Goal: Book appointment/travel/reservation

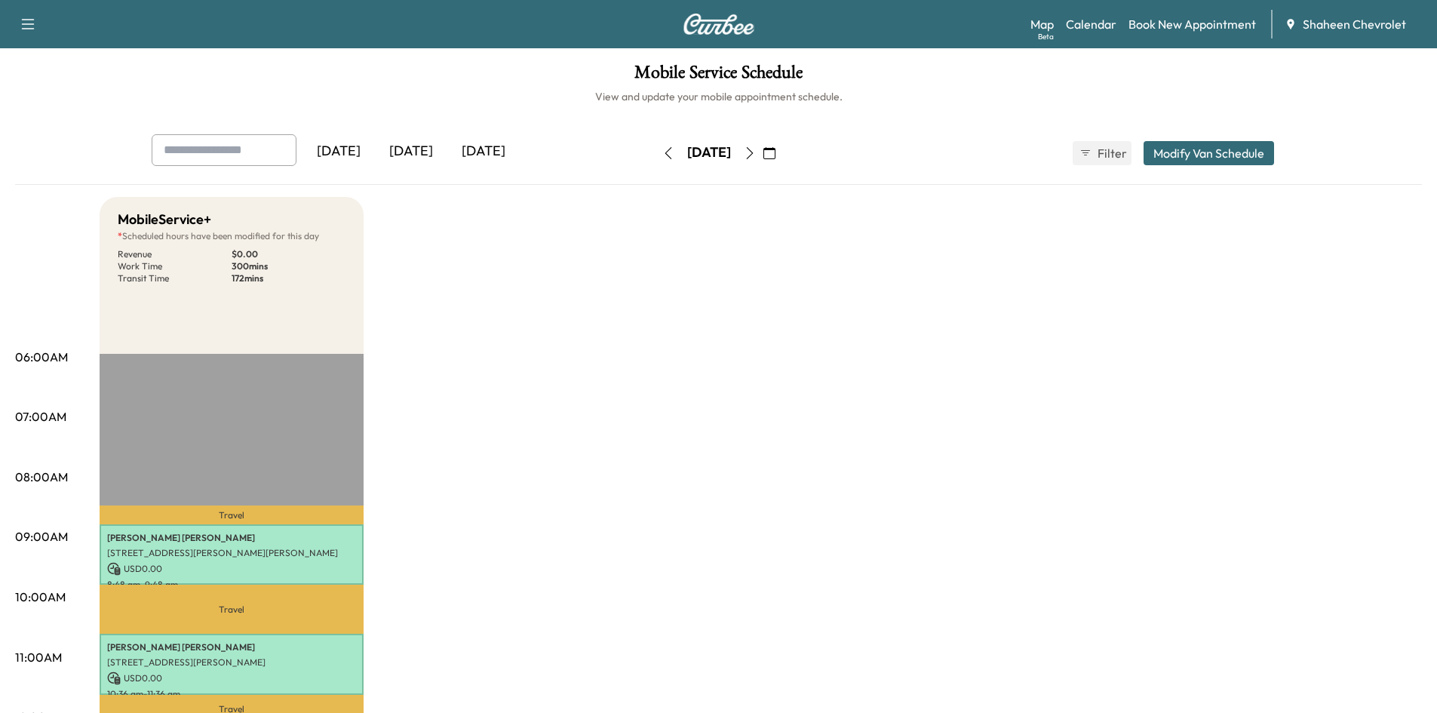
click at [656, 160] on button "button" at bounding box center [669, 153] width 26 height 24
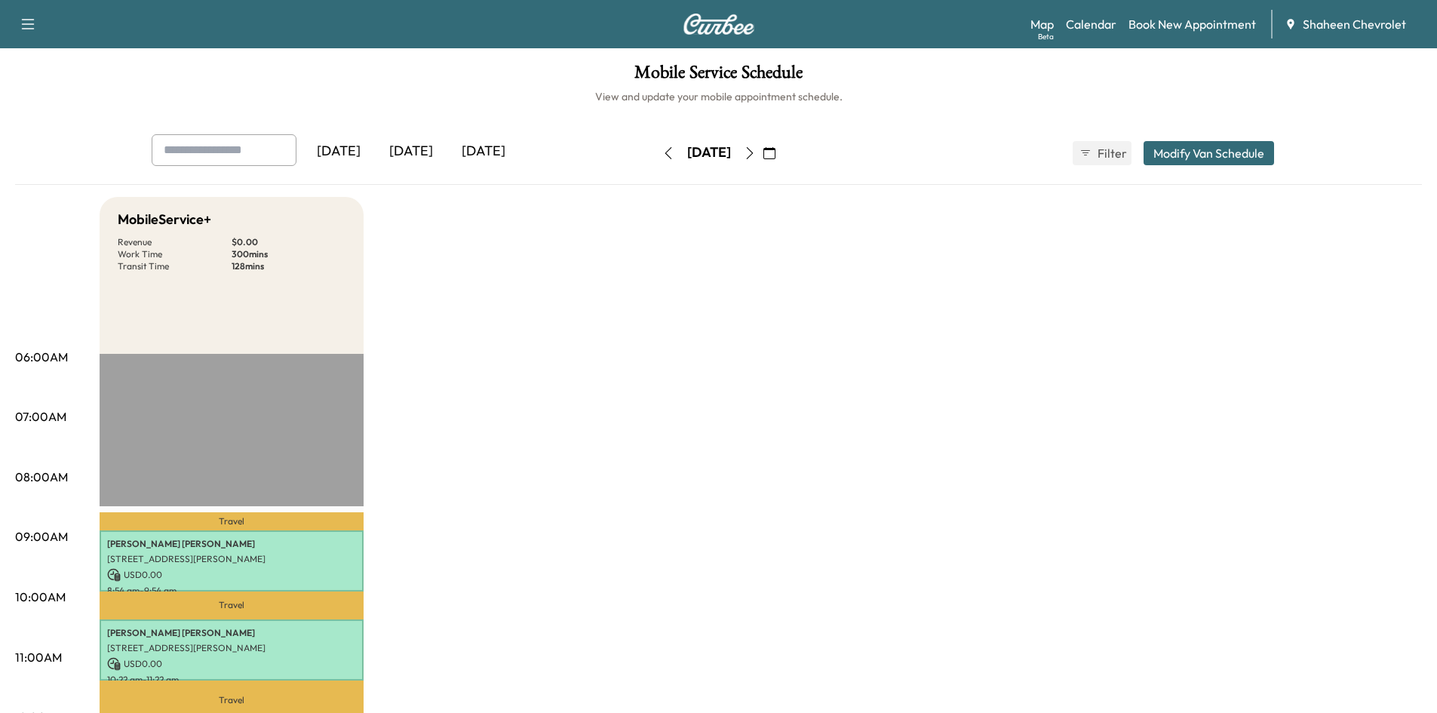
click at [423, 152] on div "[DATE]" at bounding box center [411, 151] width 72 height 35
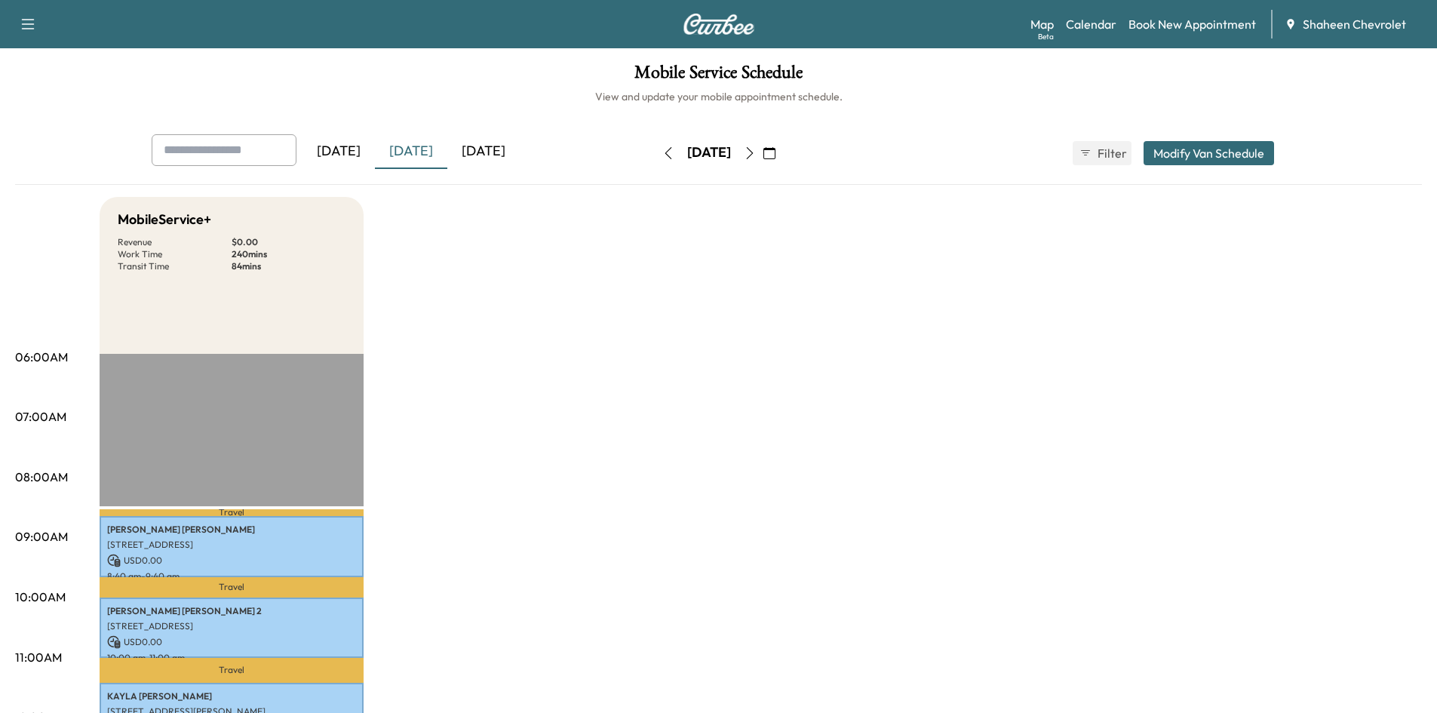
click at [837, 152] on div "[DATE] [DATE] [DATE] [DATE] October 2025 S M T W T F S 28 29 30 1 2 3 4 5 6 7 8…" at bounding box center [719, 153] width 1159 height 38
click at [782, 157] on button "button" at bounding box center [770, 153] width 26 height 24
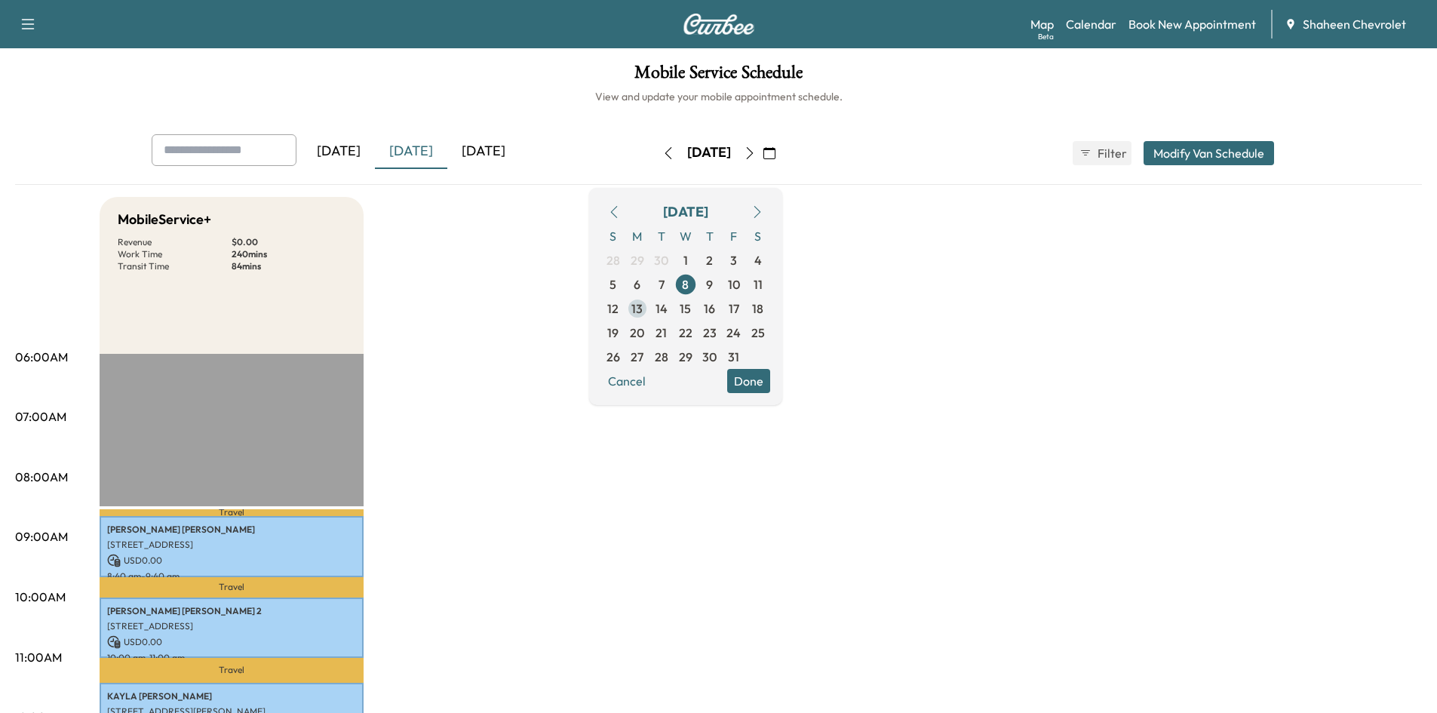
click at [643, 303] on span "13" at bounding box center [637, 309] width 11 height 18
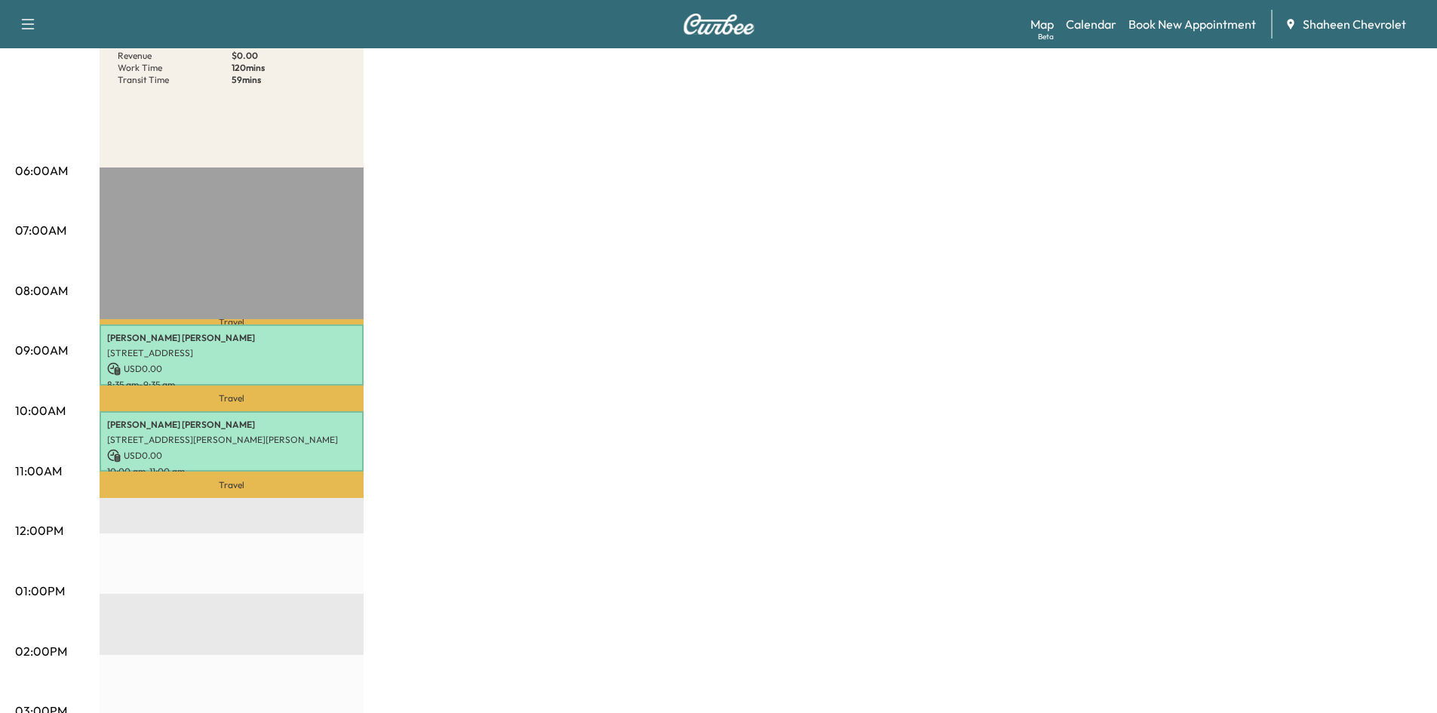
scroll to position [151, 0]
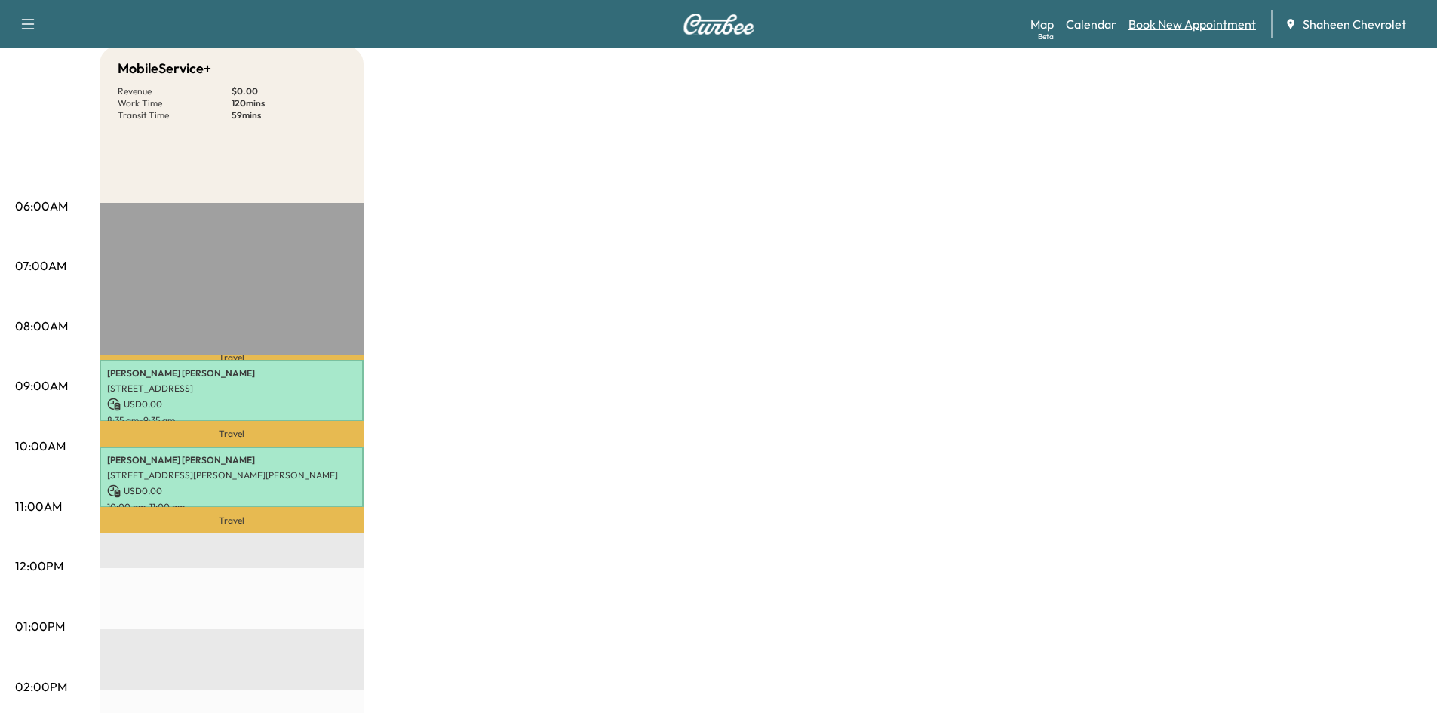
click at [1166, 27] on link "Book New Appointment" at bounding box center [1193, 24] width 128 height 18
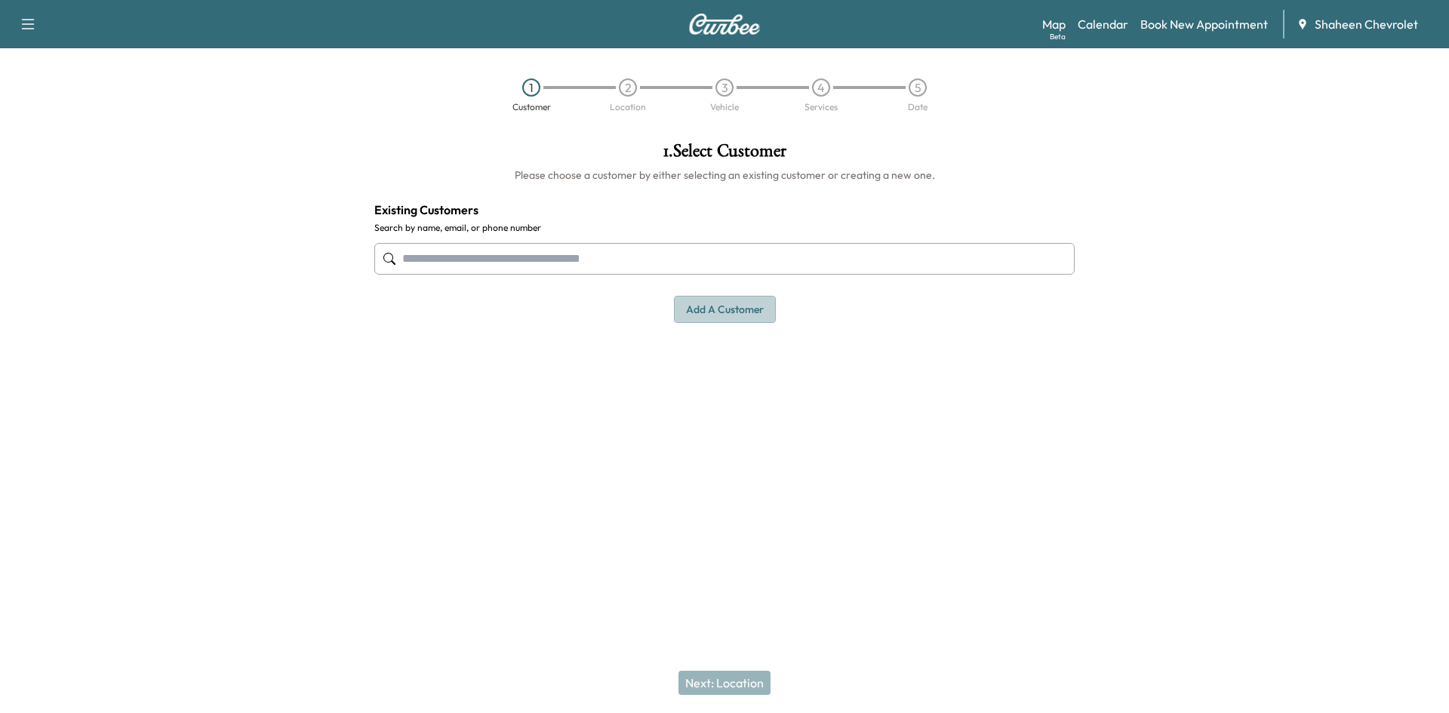
click at [756, 312] on button "Add a customer" at bounding box center [725, 310] width 102 height 28
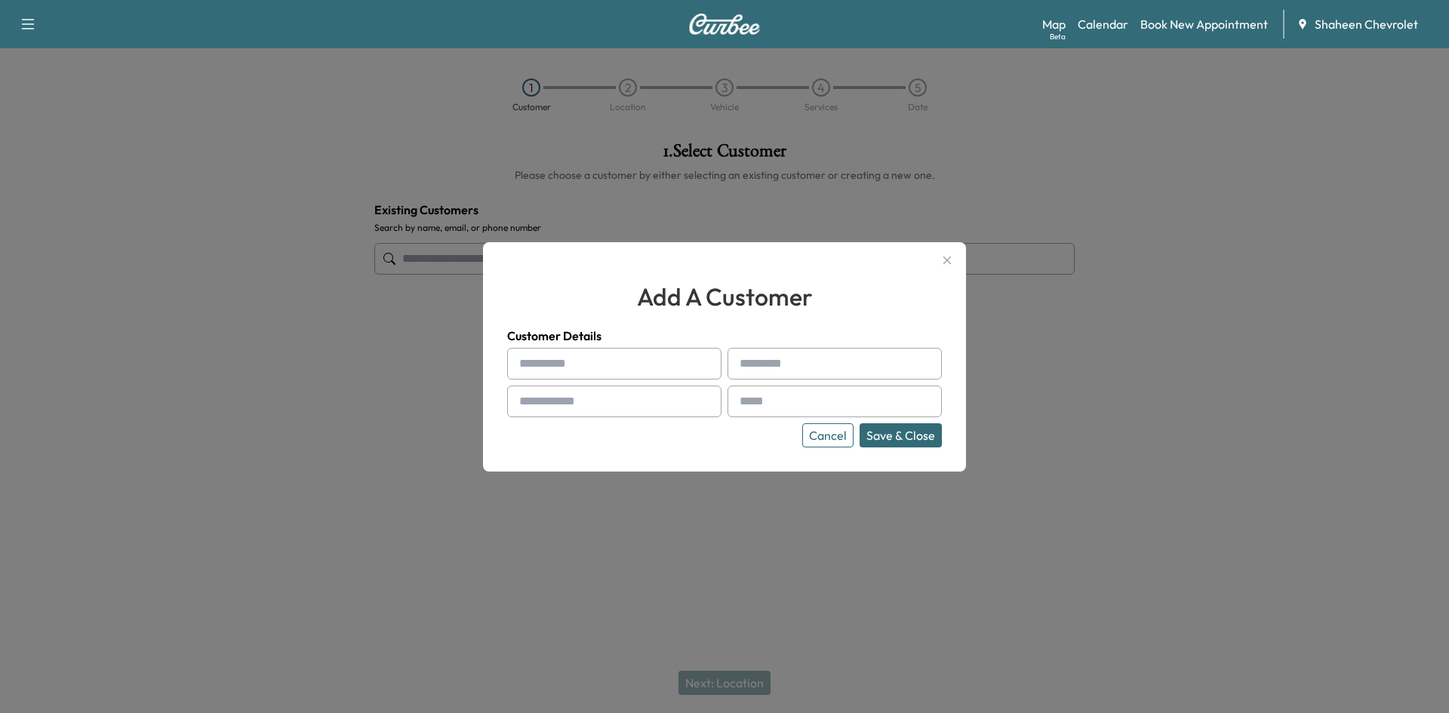
click at [561, 367] on input "text" at bounding box center [614, 364] width 214 height 32
type input "****"
type input "********"
click at [571, 407] on input "text" at bounding box center [614, 402] width 214 height 32
type input "**********"
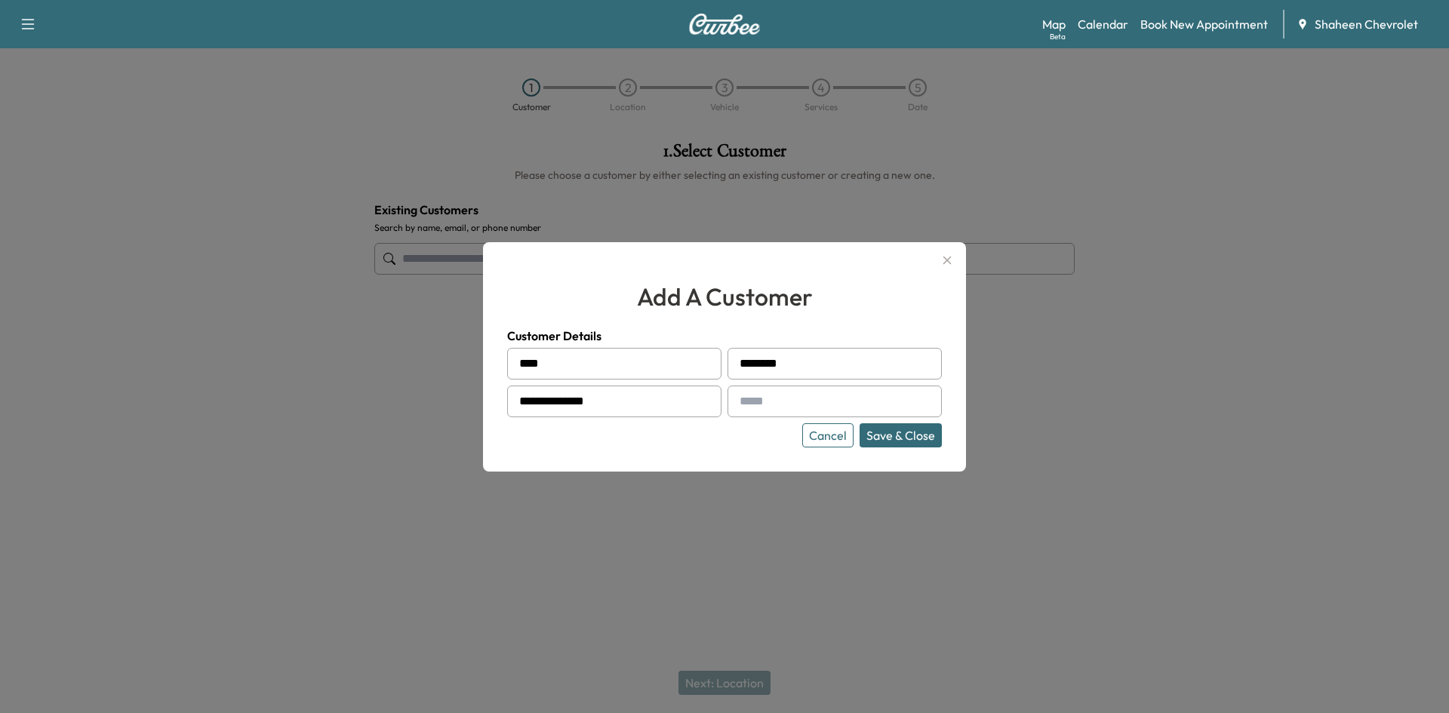
click at [834, 401] on input "text" at bounding box center [834, 402] width 214 height 32
type input "**********"
click at [909, 433] on button "Save & Close" at bounding box center [900, 435] width 82 height 24
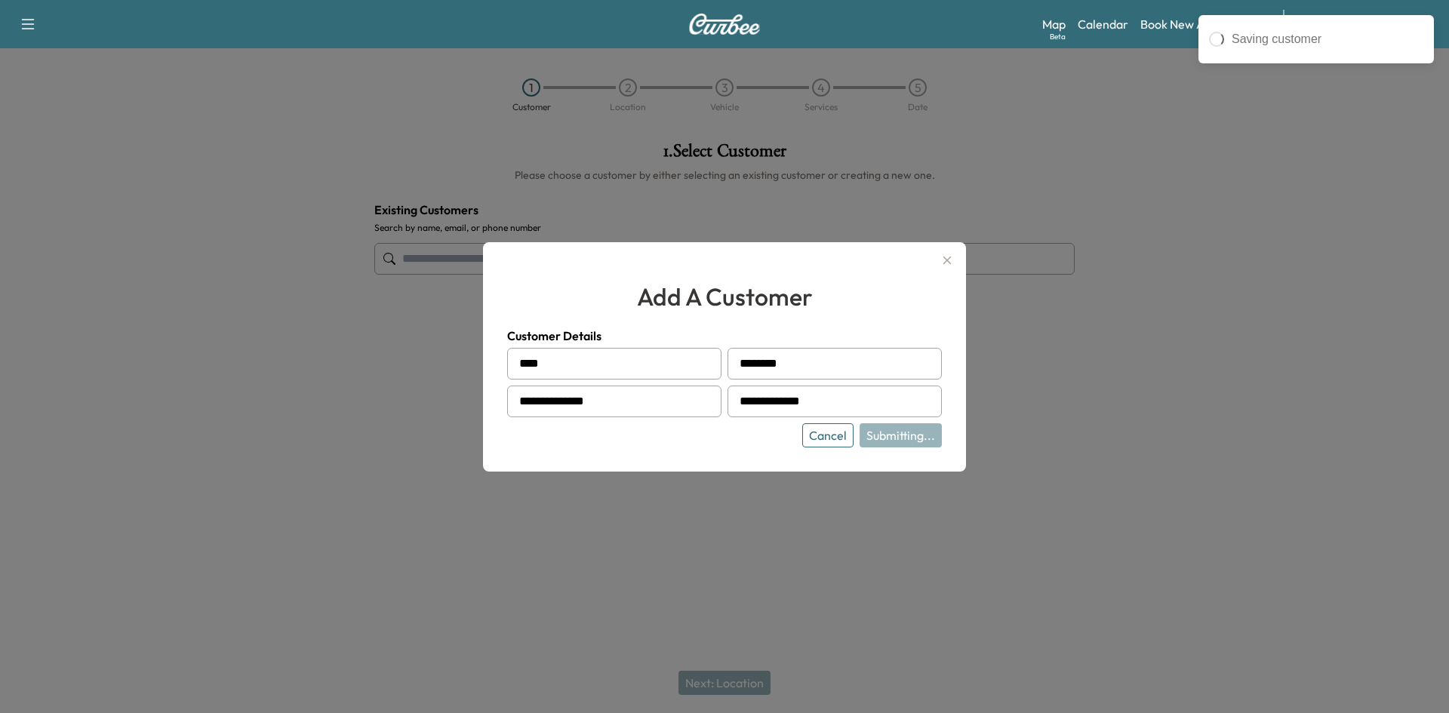
type input "**********"
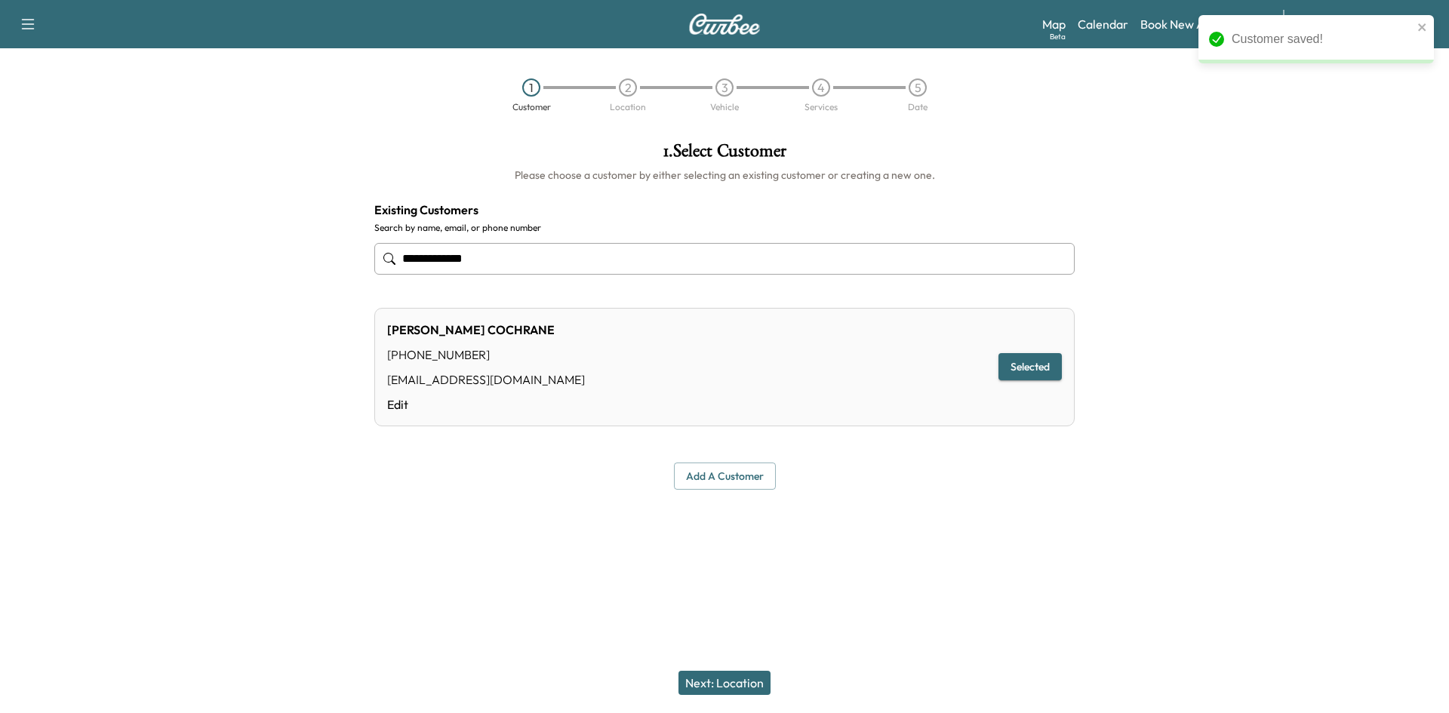
click at [743, 676] on button "Next: Location" at bounding box center [724, 683] width 92 height 24
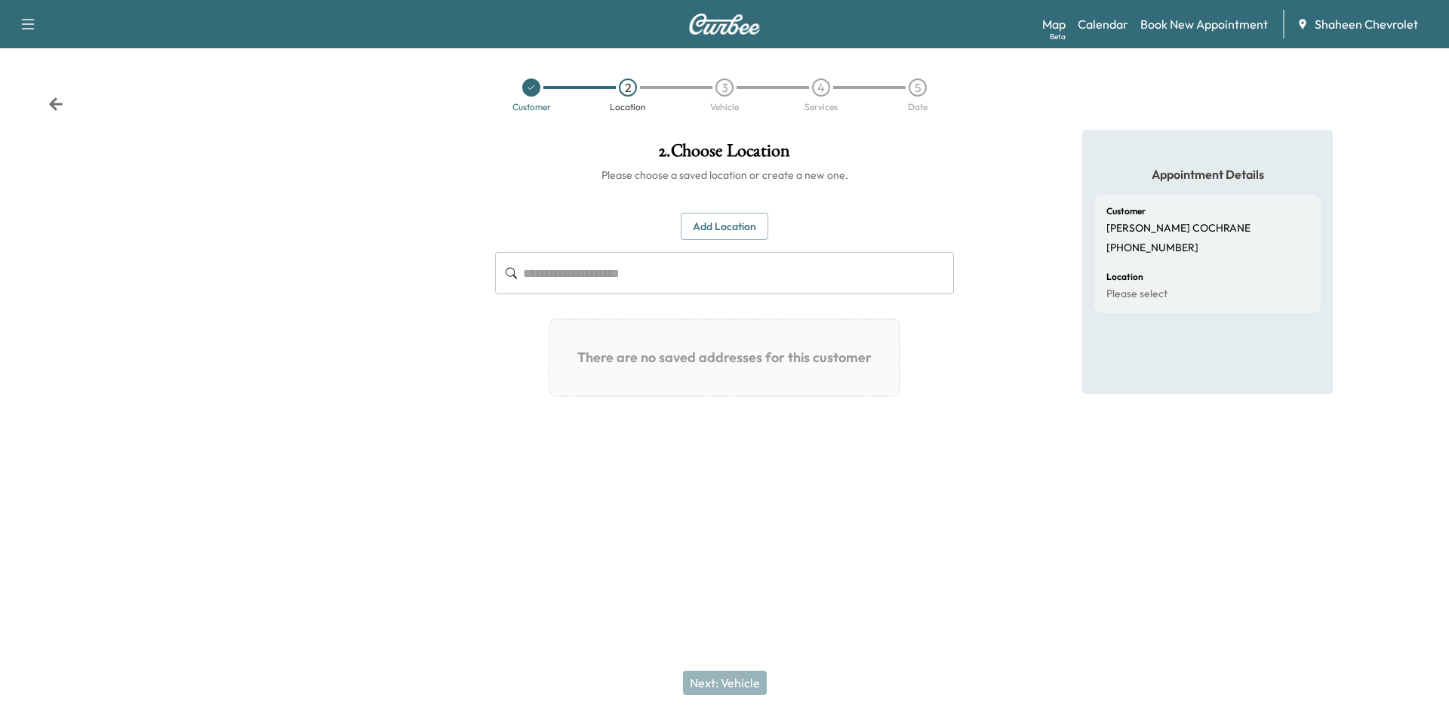
click at [711, 225] on button "Add Location" at bounding box center [725, 227] width 88 height 28
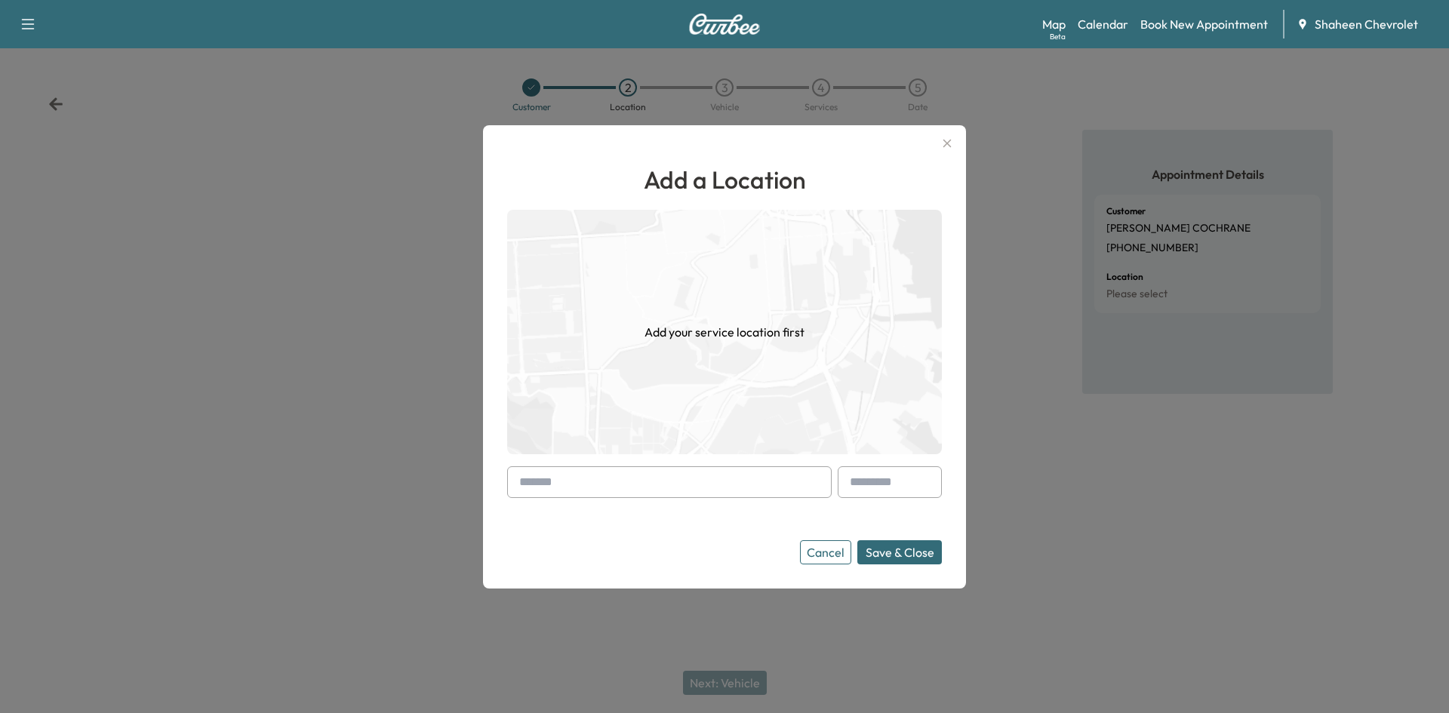
paste input "**********"
click at [731, 510] on li "[STREET_ADDRESS]" at bounding box center [669, 514] width 323 height 30
type input "**********"
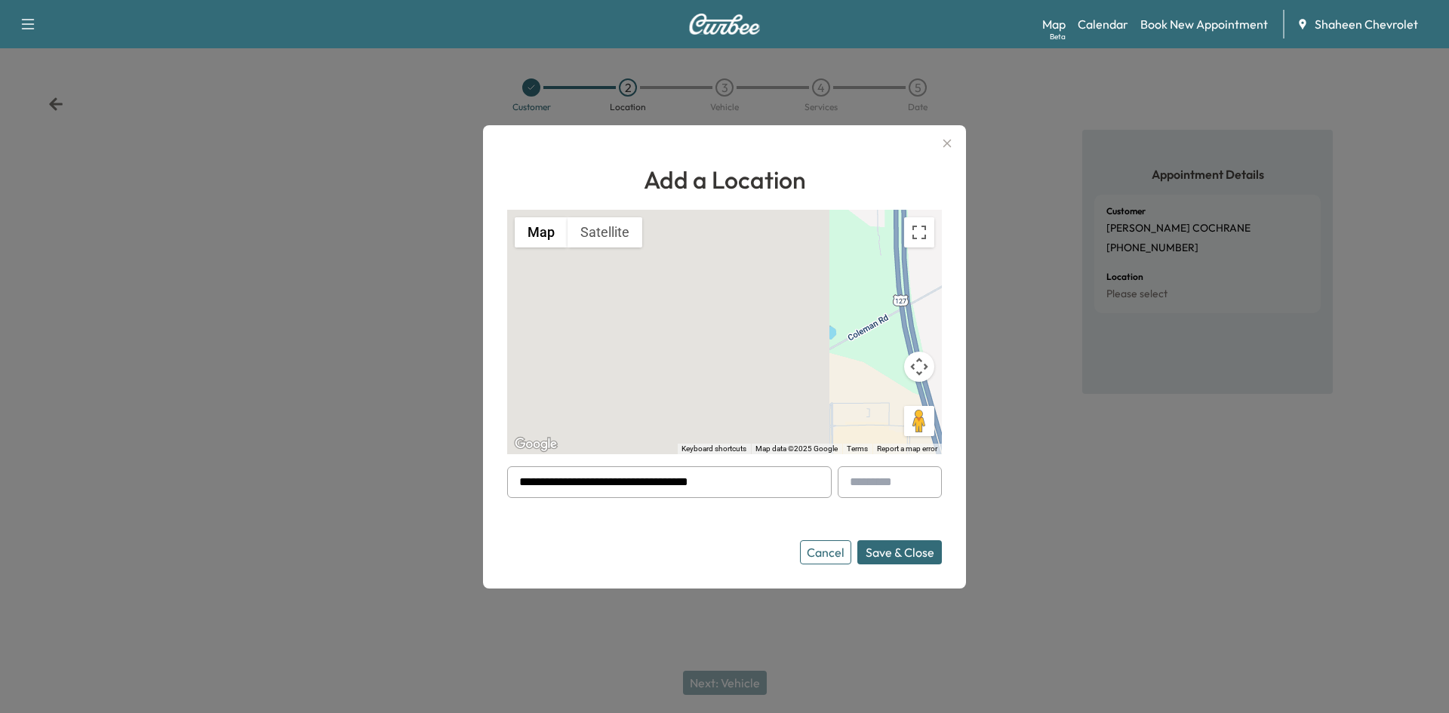
click at [907, 550] on button "Save & Close" at bounding box center [899, 552] width 85 height 24
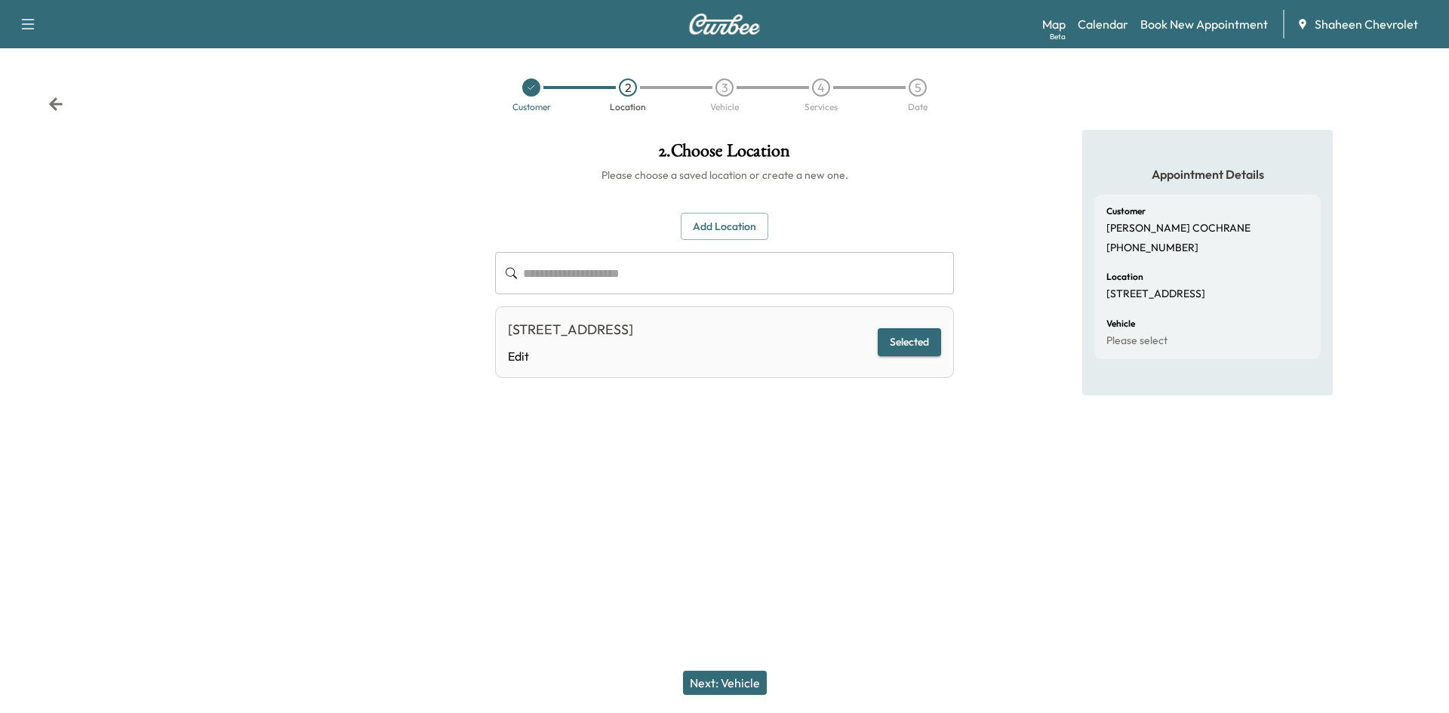
click at [740, 684] on button "Next: Vehicle" at bounding box center [725, 683] width 84 height 24
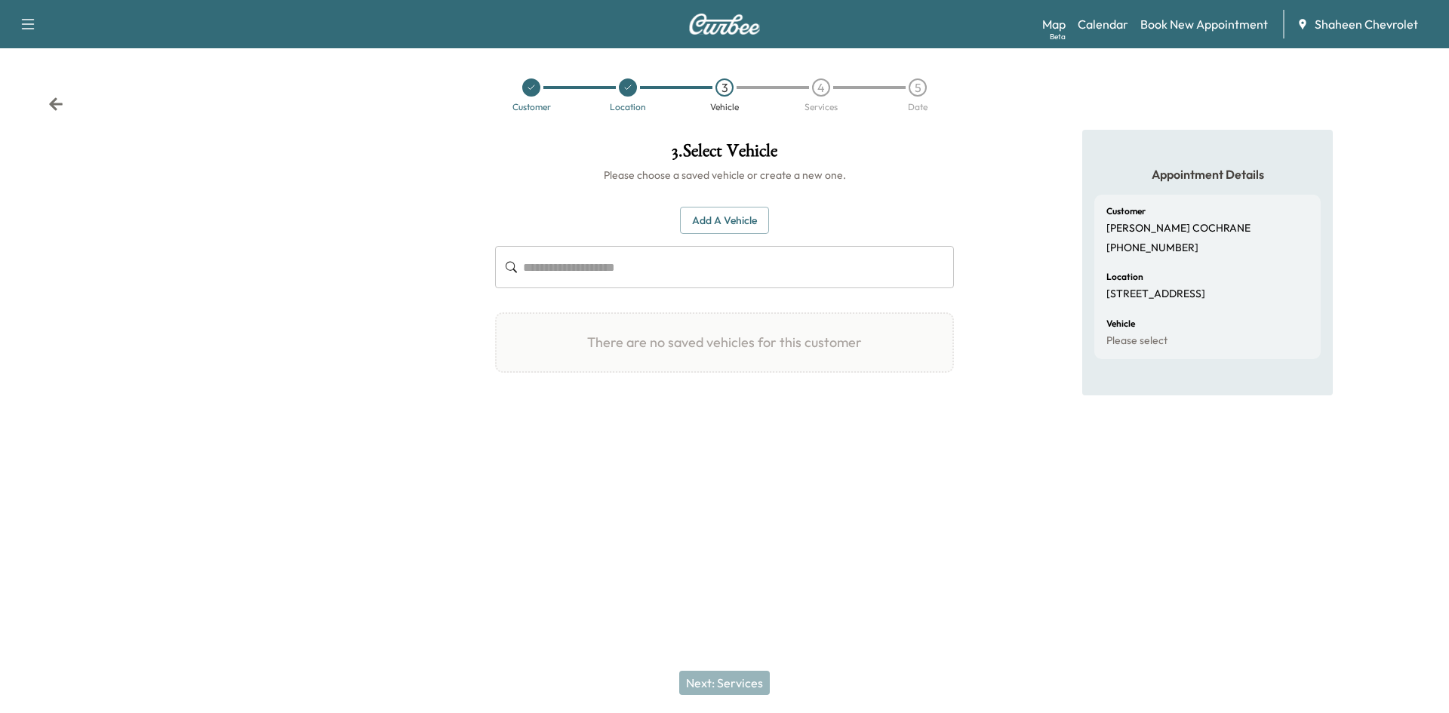
click at [726, 218] on button "Add a Vehicle" at bounding box center [724, 221] width 89 height 28
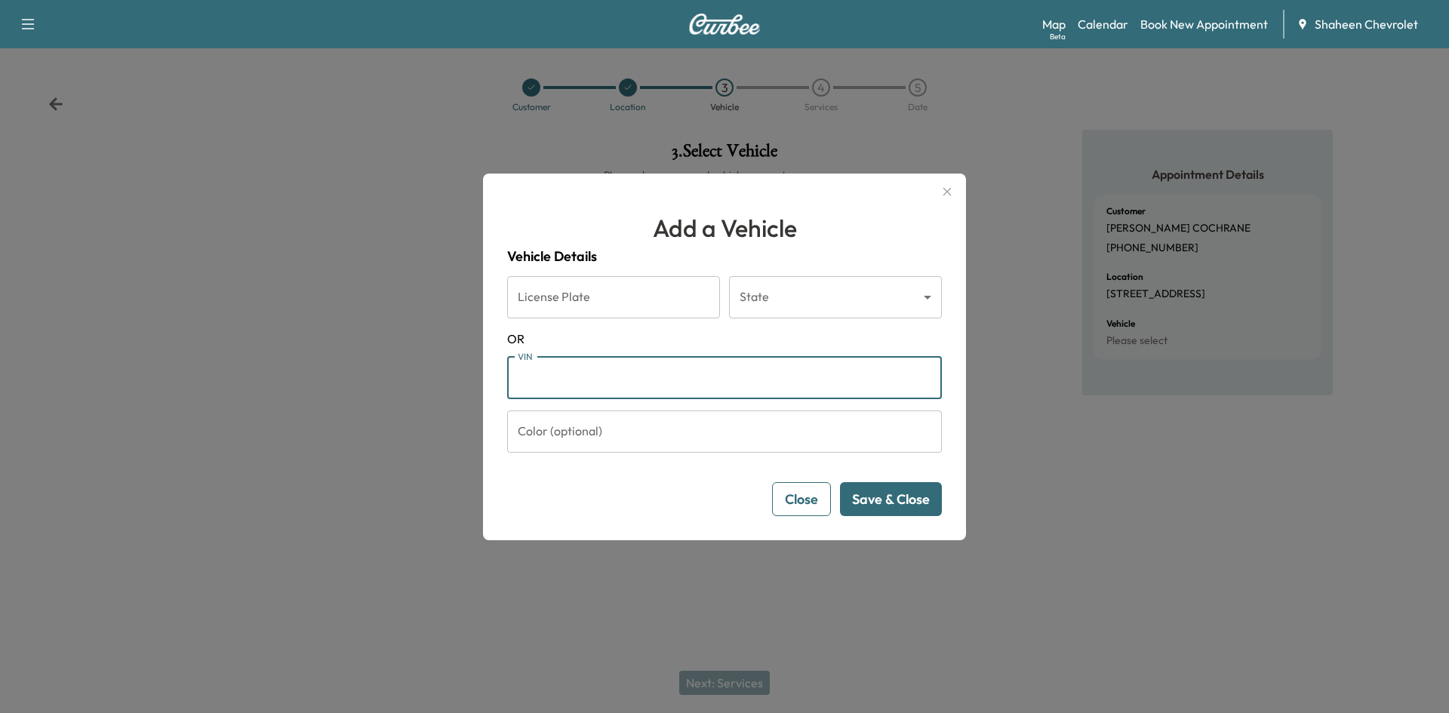
paste input "**********"
type input "**********"
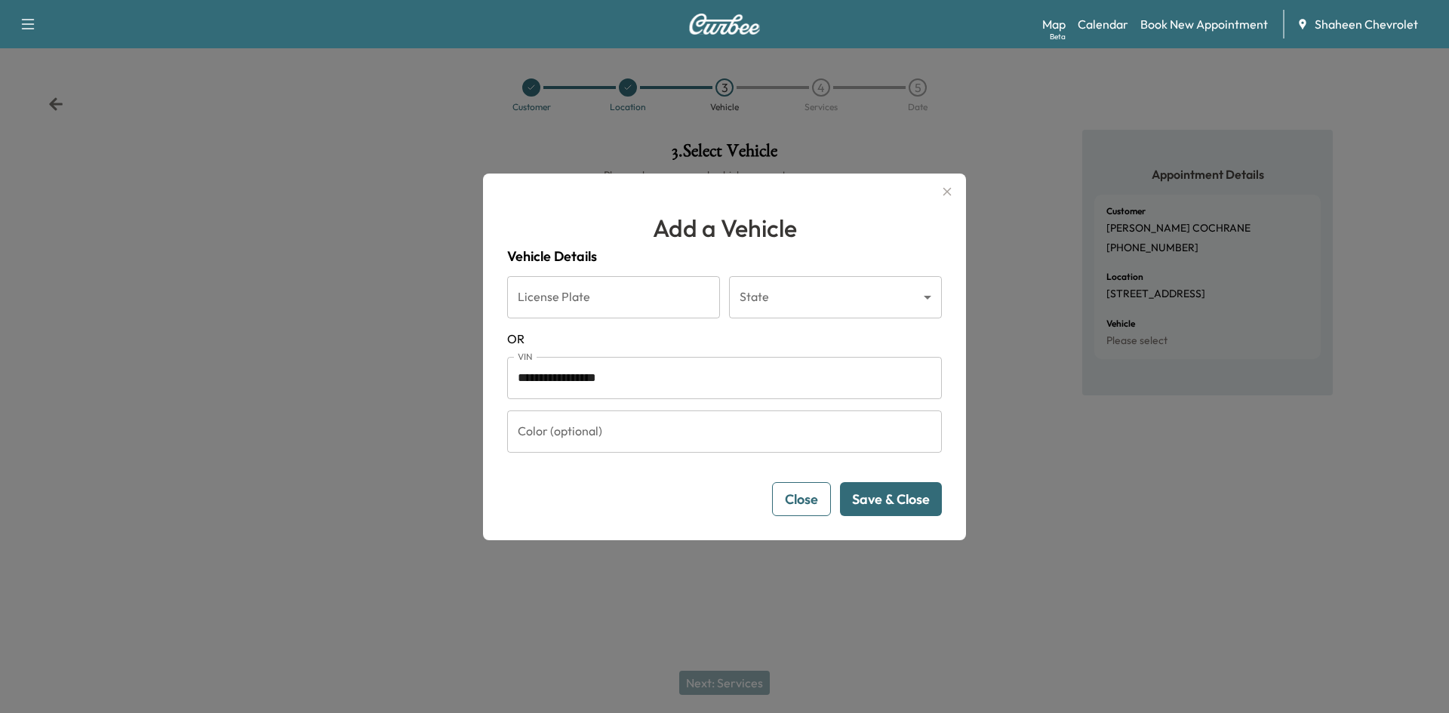
click at [270, 276] on div at bounding box center [724, 356] width 1449 height 713
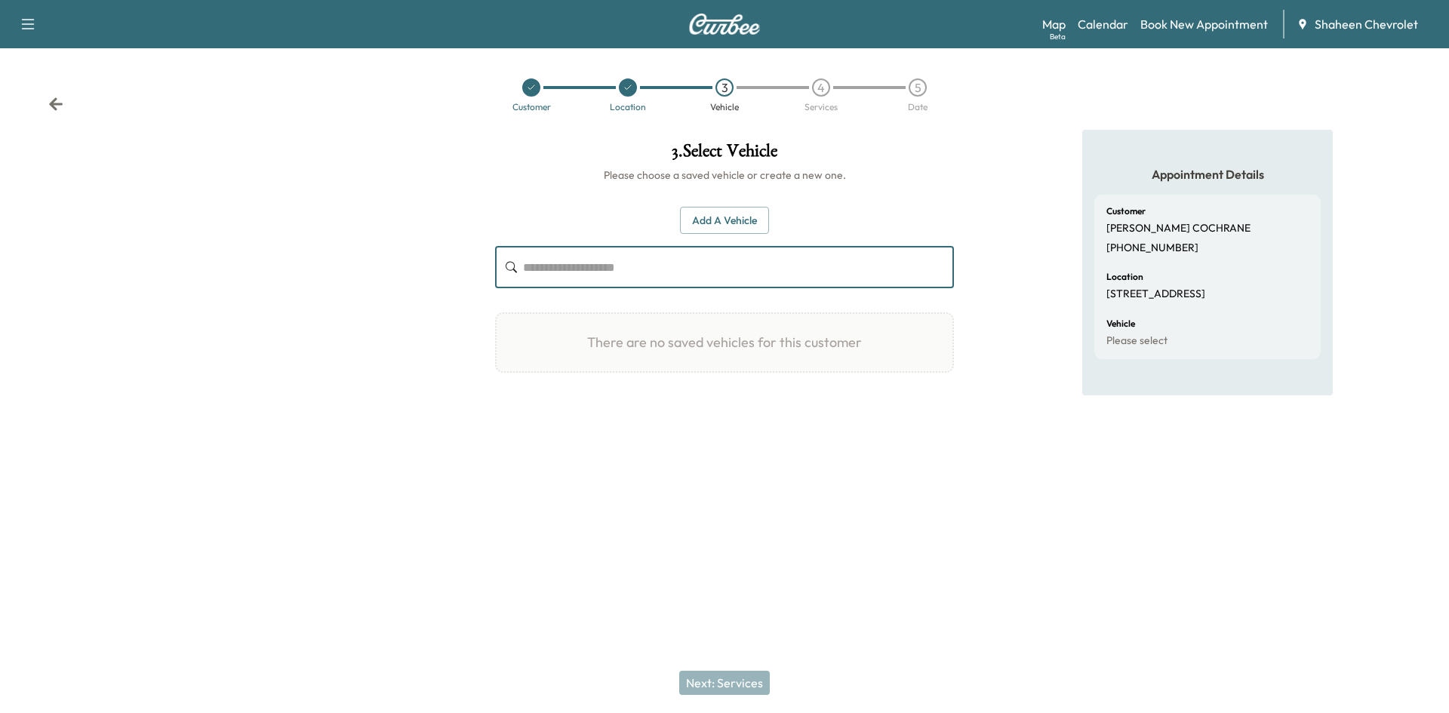
click at [654, 278] on input "text" at bounding box center [738, 267] width 431 height 42
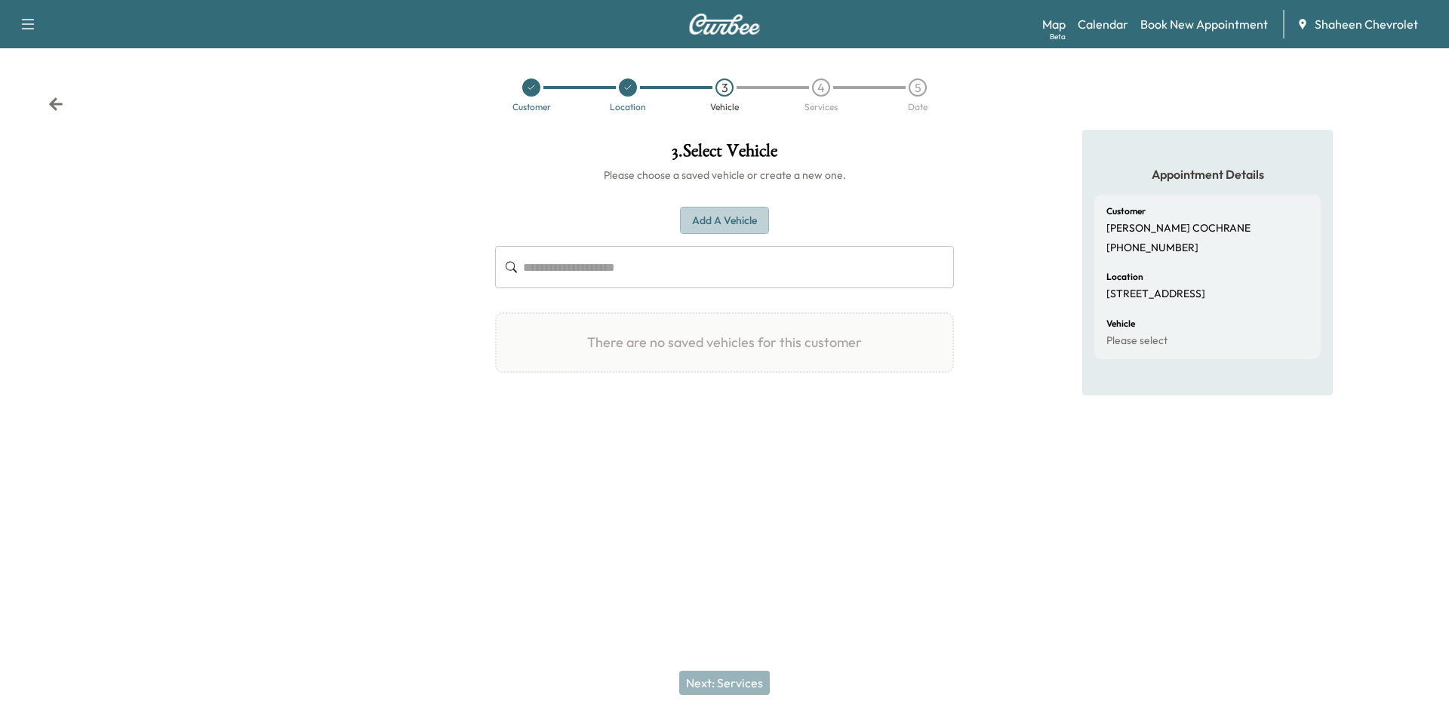
click at [726, 226] on button "Add a Vehicle" at bounding box center [724, 221] width 89 height 28
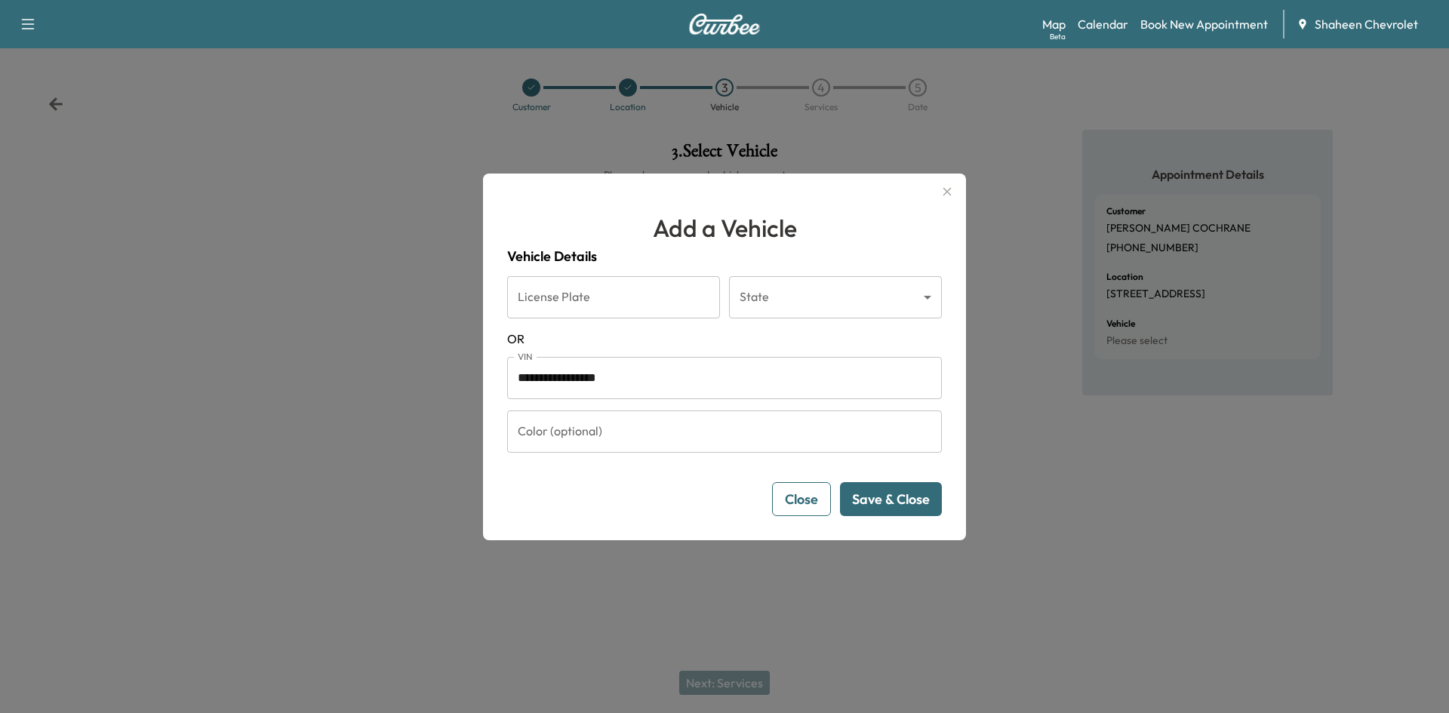
click at [873, 499] on button "Save & Close" at bounding box center [891, 499] width 102 height 34
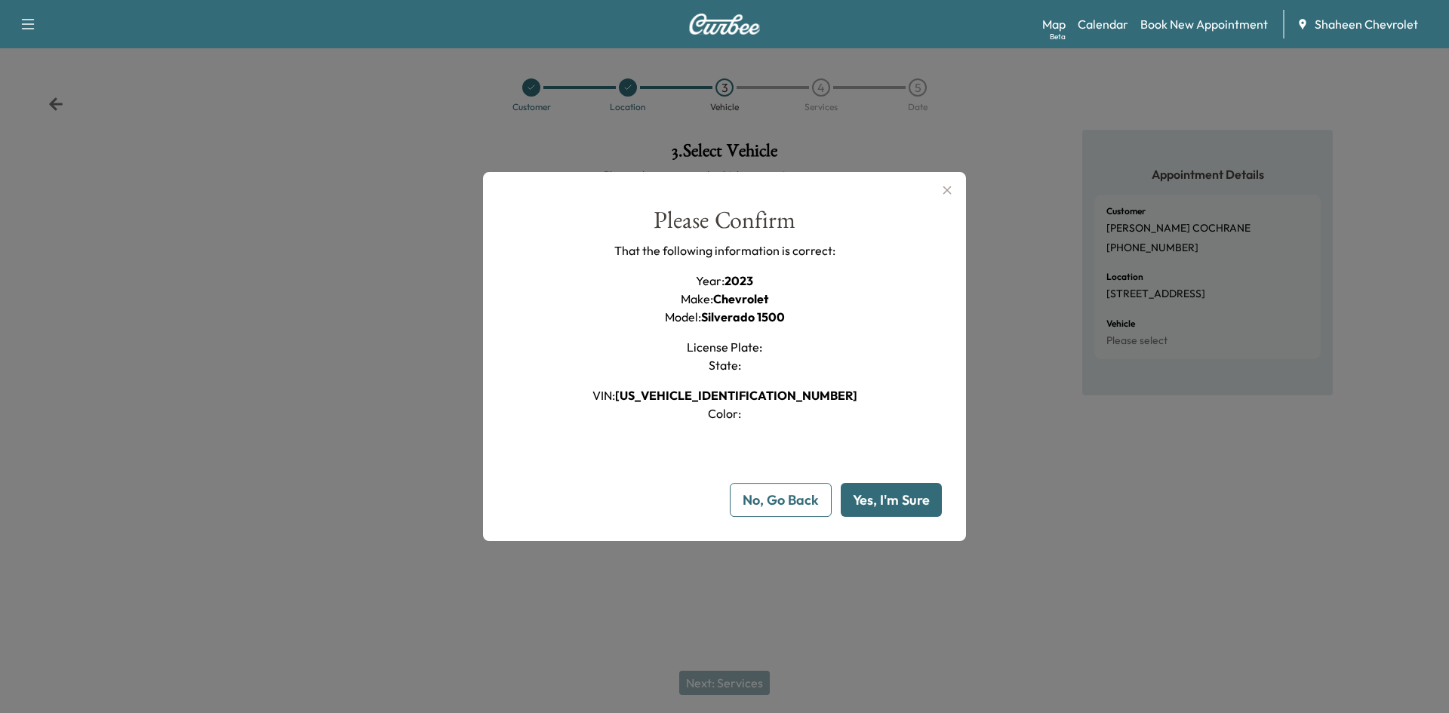
click at [862, 499] on button "Yes, I'm Sure" at bounding box center [891, 500] width 101 height 34
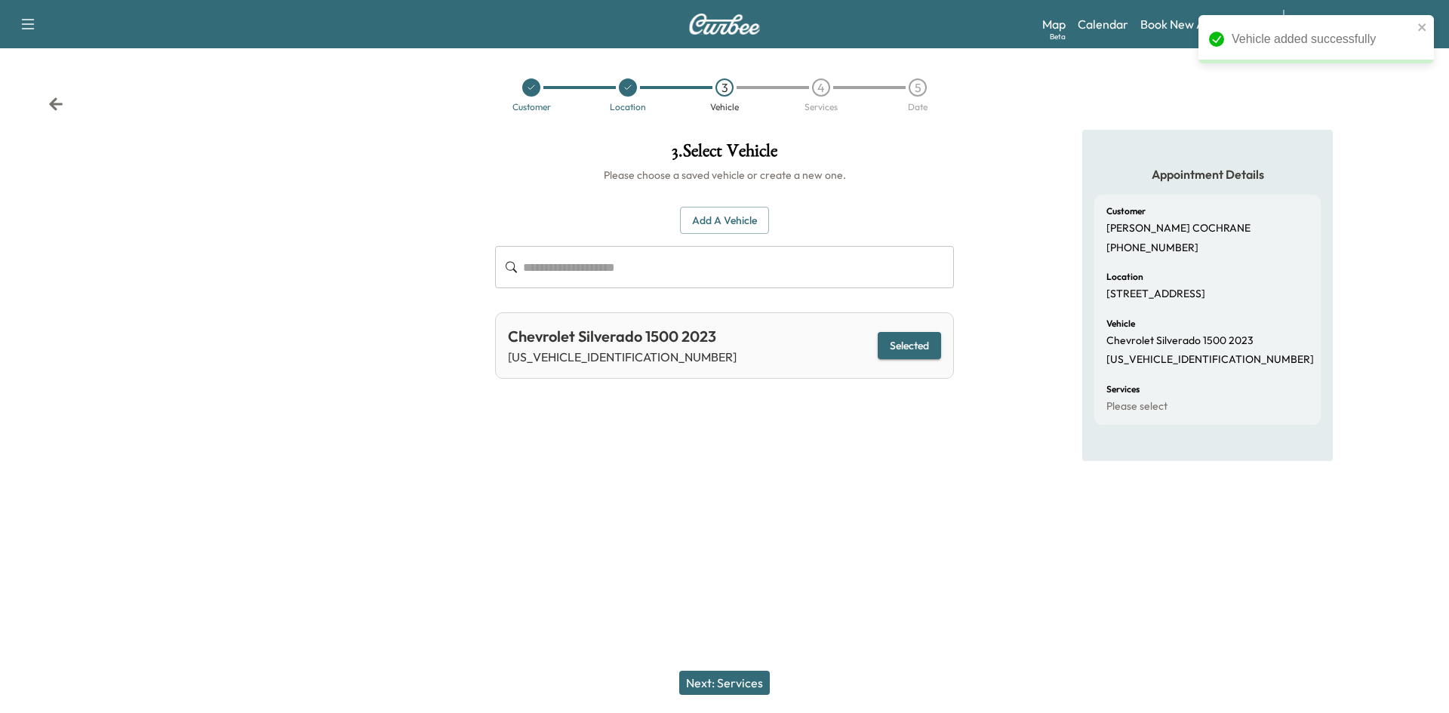
click at [731, 678] on button "Next: Services" at bounding box center [724, 683] width 91 height 24
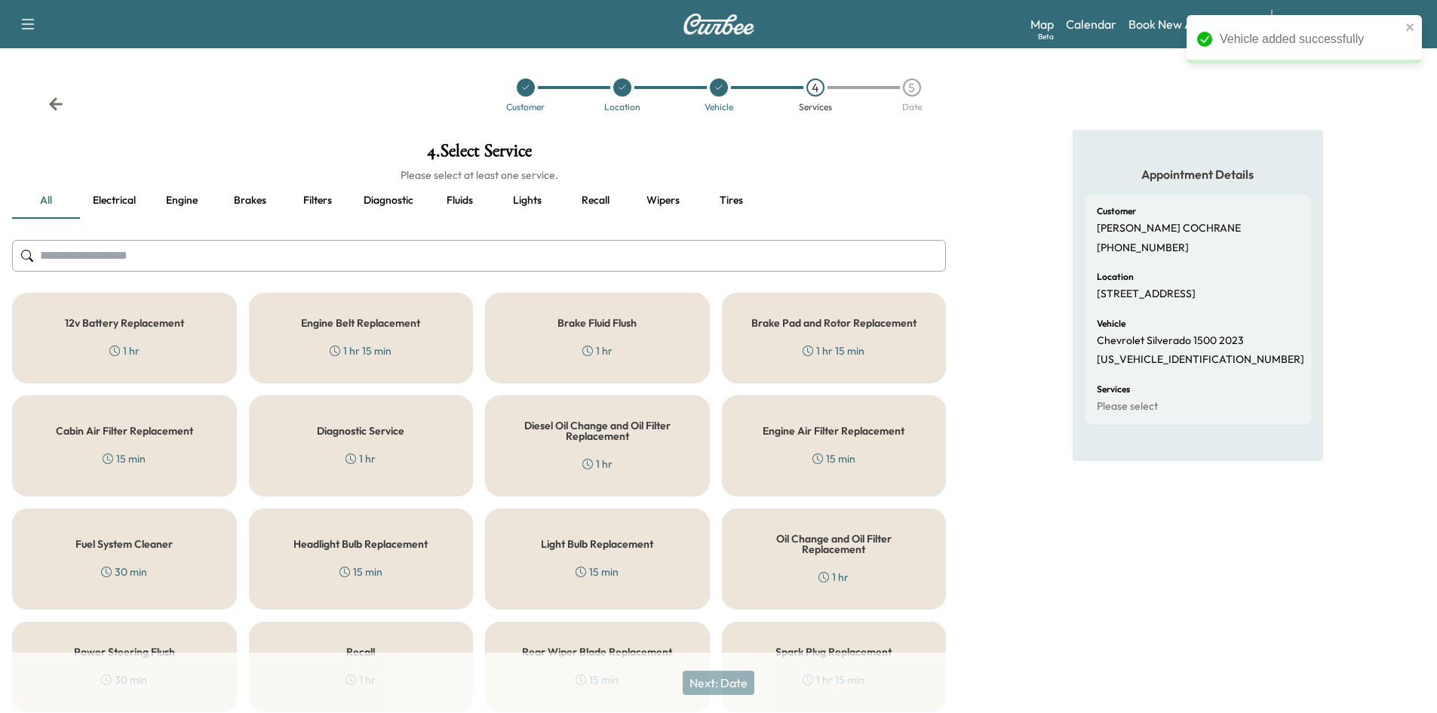
click at [201, 248] on input "text" at bounding box center [479, 256] width 934 height 32
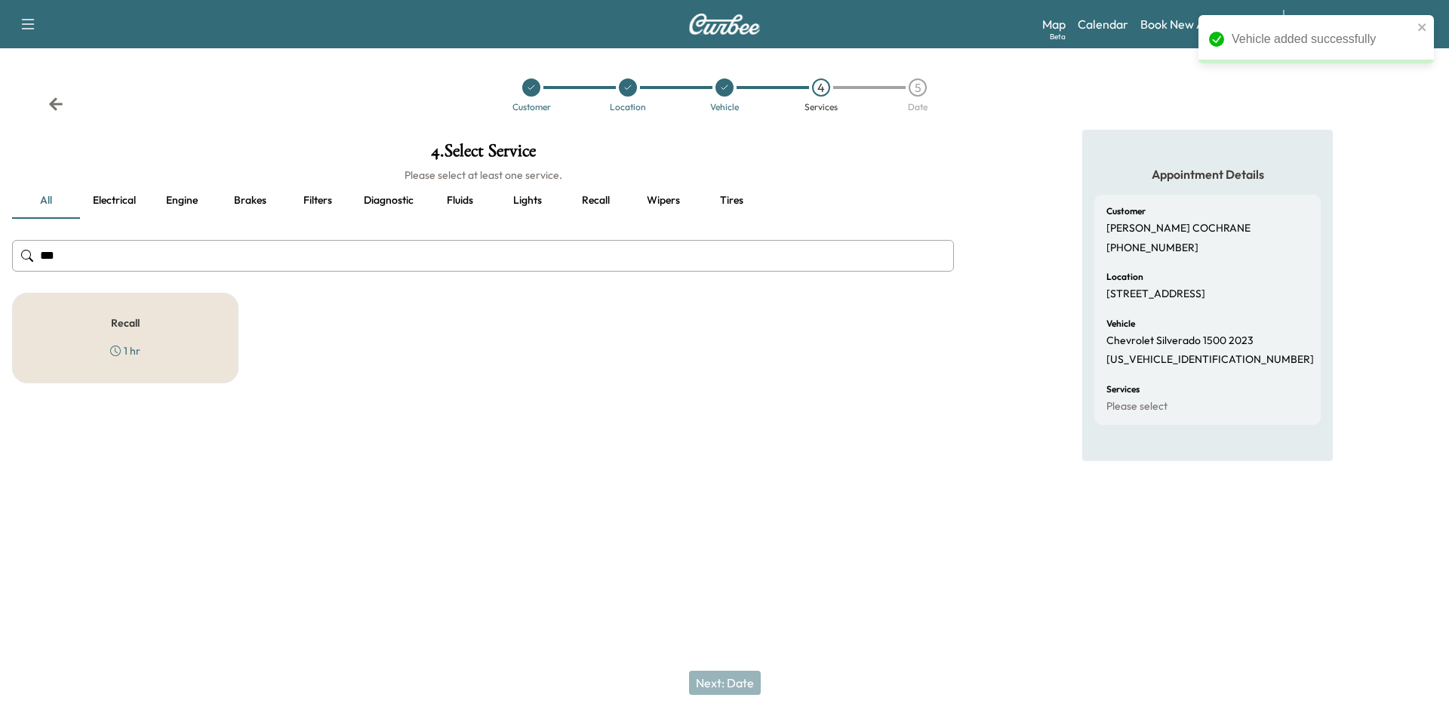
type input "***"
click at [221, 361] on div "Recall 1 hr" at bounding box center [125, 338] width 226 height 91
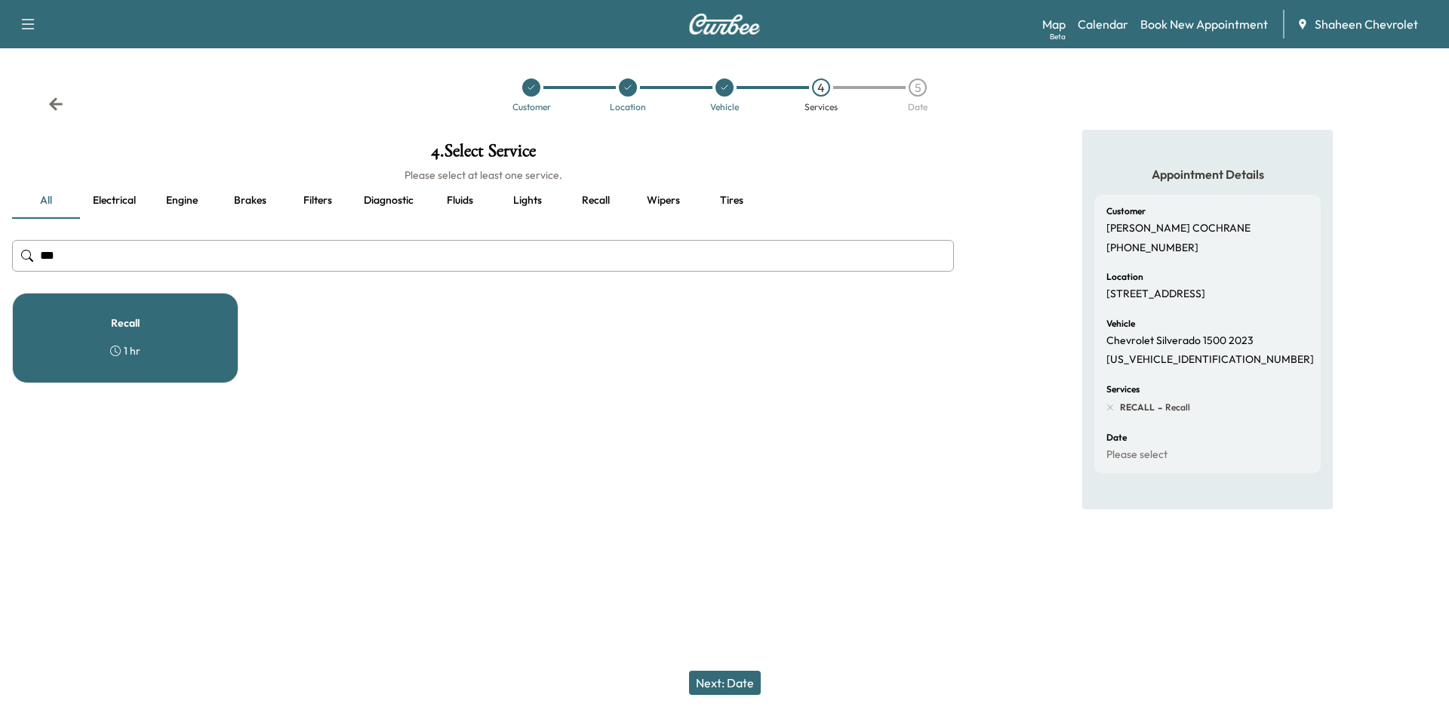
click at [716, 678] on button "Next: Date" at bounding box center [725, 683] width 72 height 24
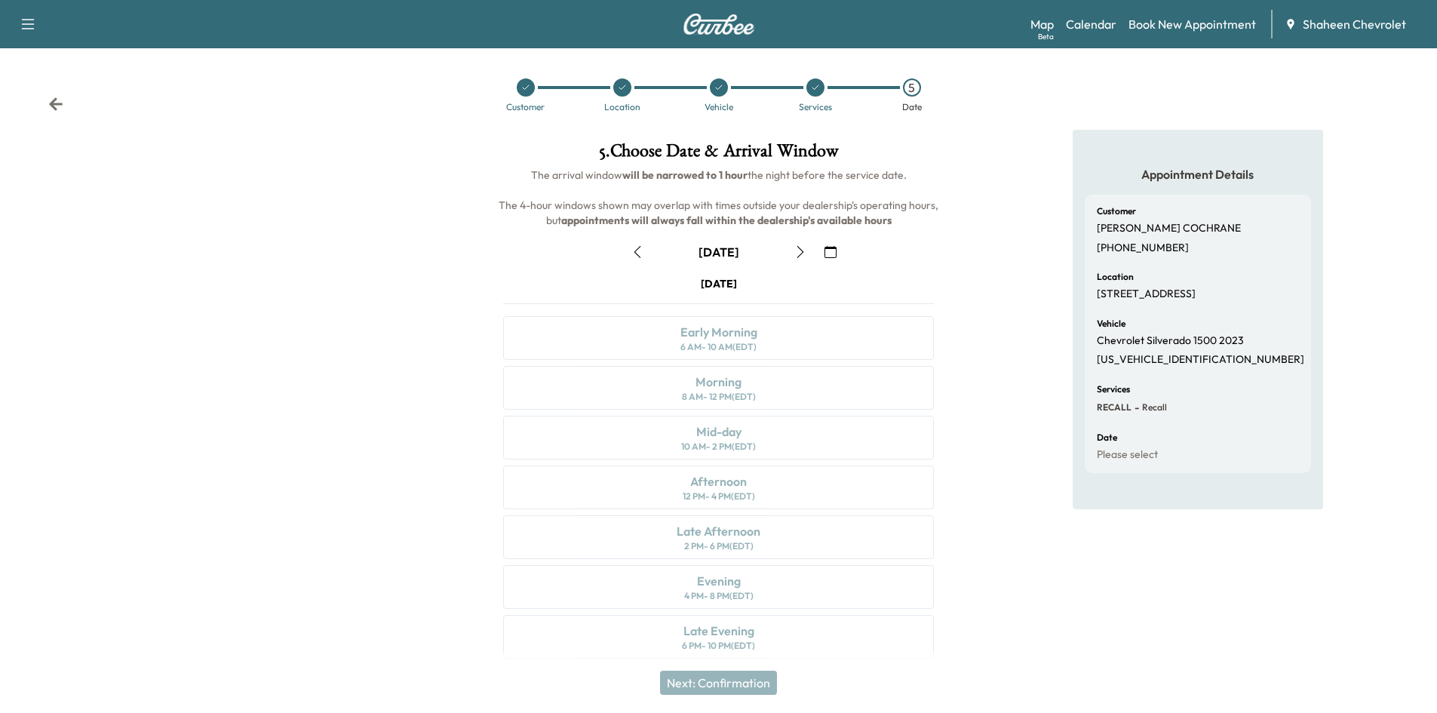
click at [831, 248] on icon "button" at bounding box center [831, 252] width 12 height 12
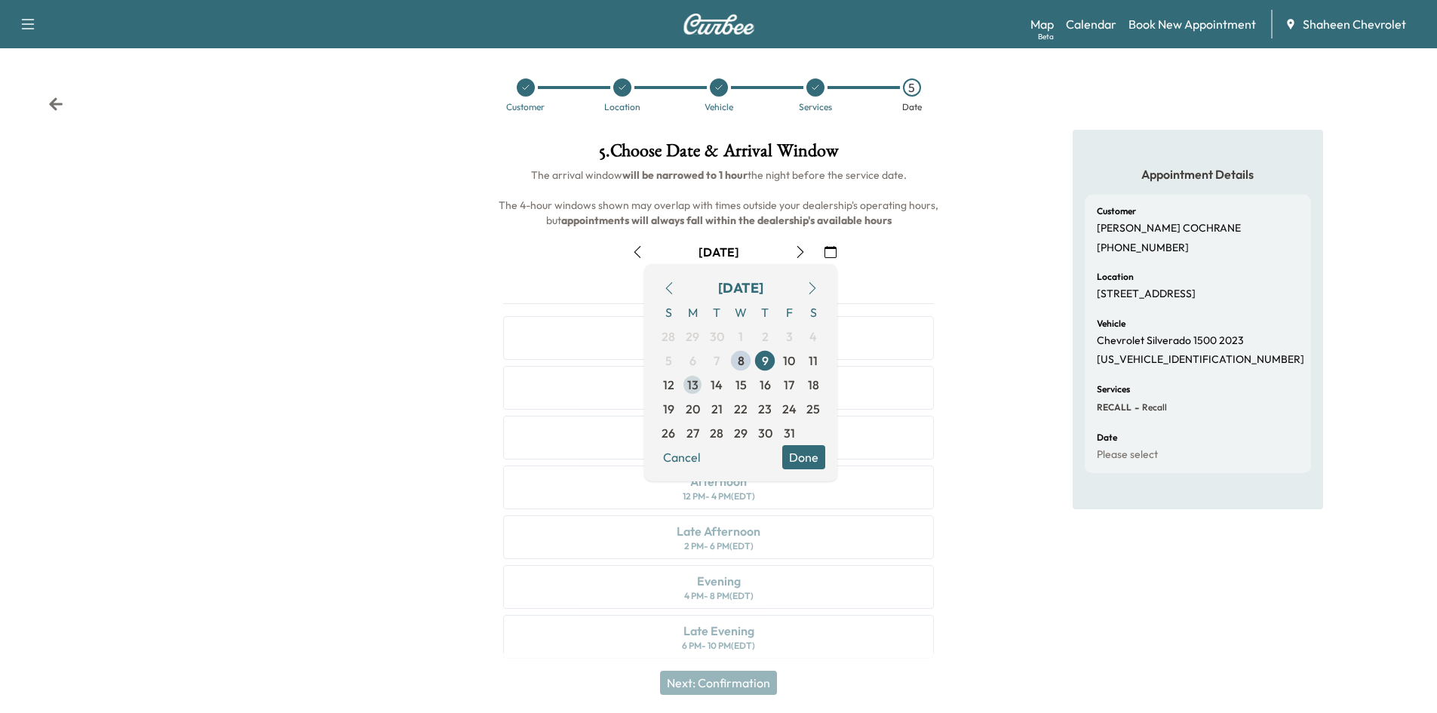
click at [689, 387] on span "13" at bounding box center [692, 385] width 11 height 18
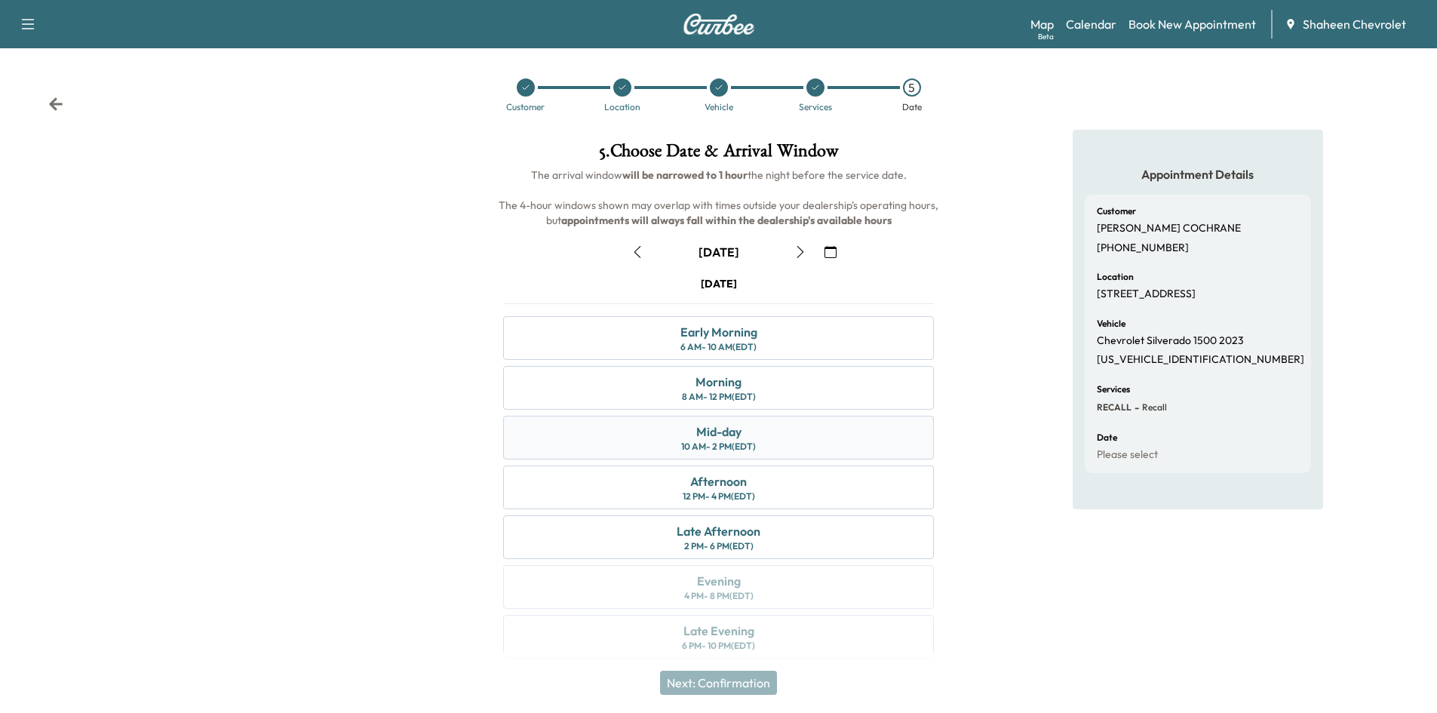
click at [767, 435] on div "Mid-day 10 AM - 2 PM (EDT)" at bounding box center [718, 438] width 431 height 44
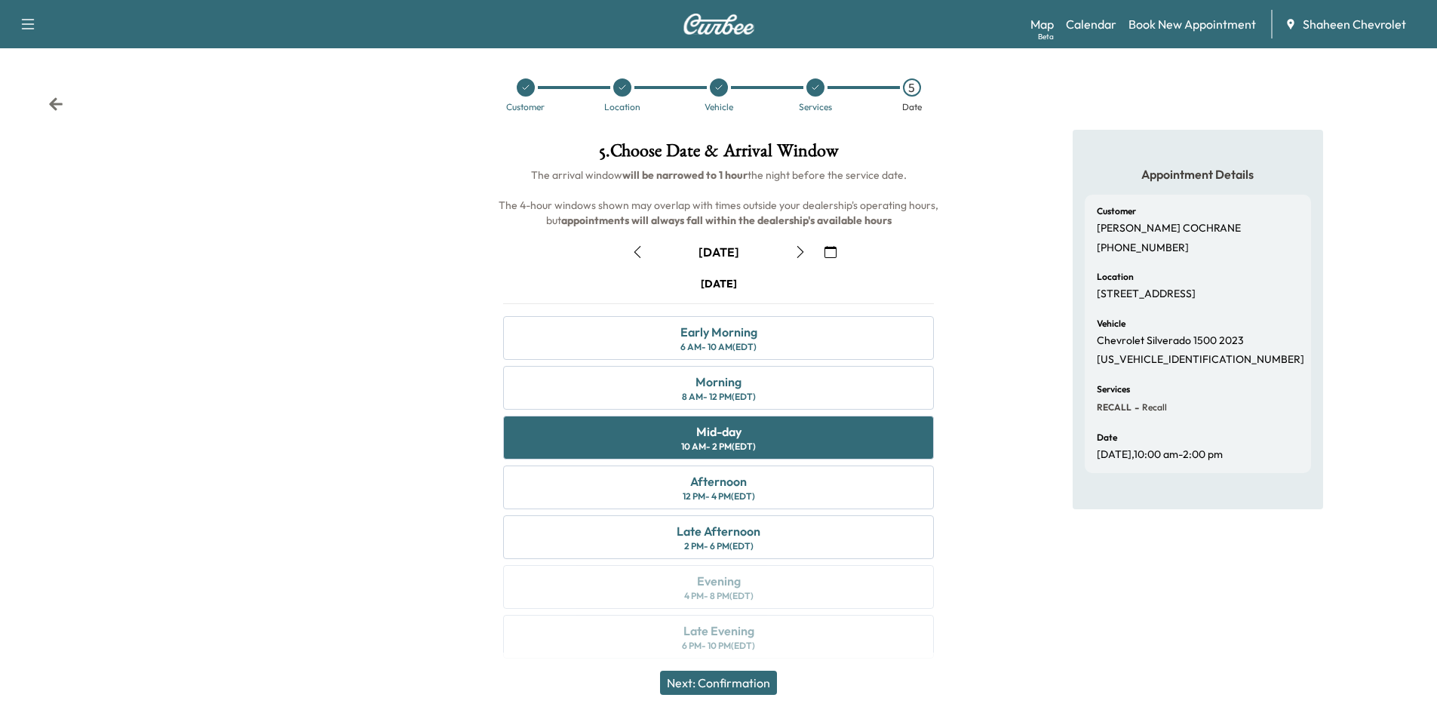
click at [740, 686] on button "Next: Confirmation" at bounding box center [718, 683] width 117 height 24
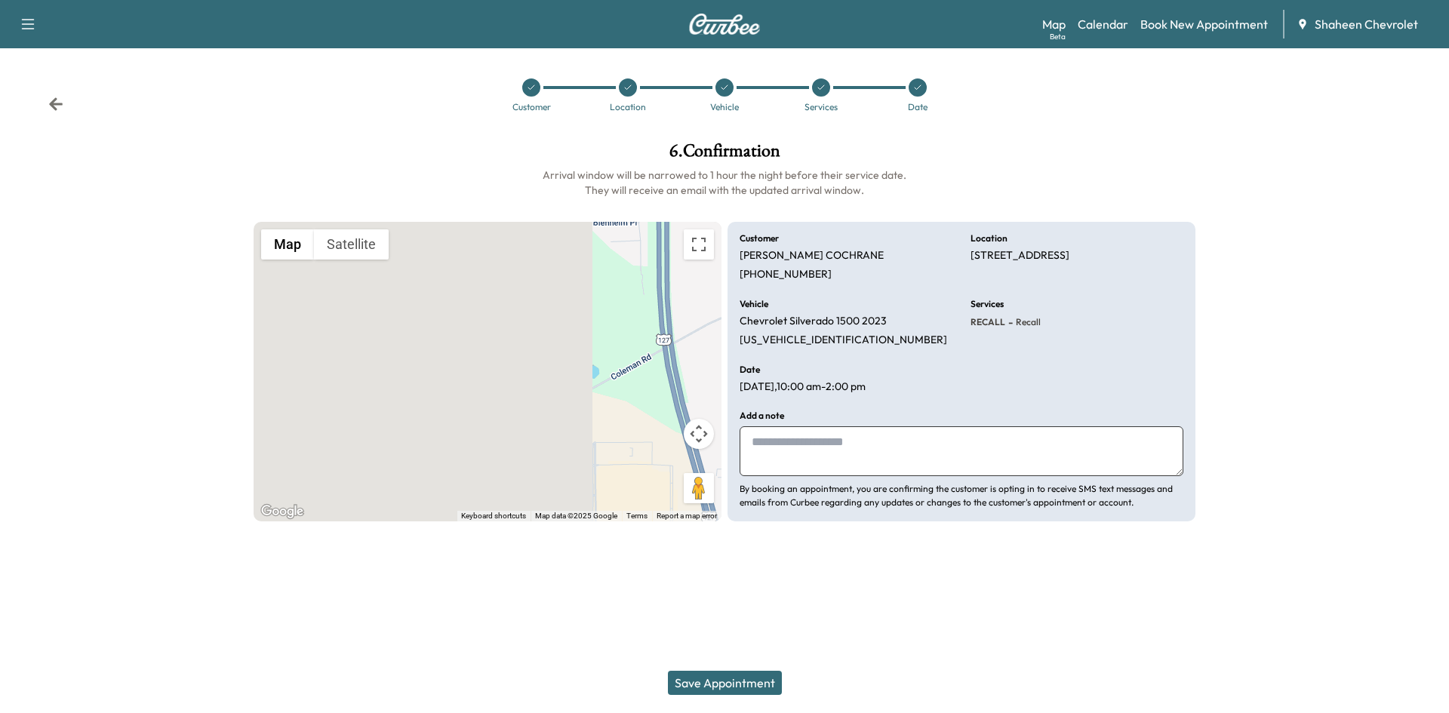
click at [819, 457] on textarea at bounding box center [961, 451] width 444 height 50
type textarea "**********"
click at [747, 683] on button "Save Appointment" at bounding box center [725, 683] width 114 height 24
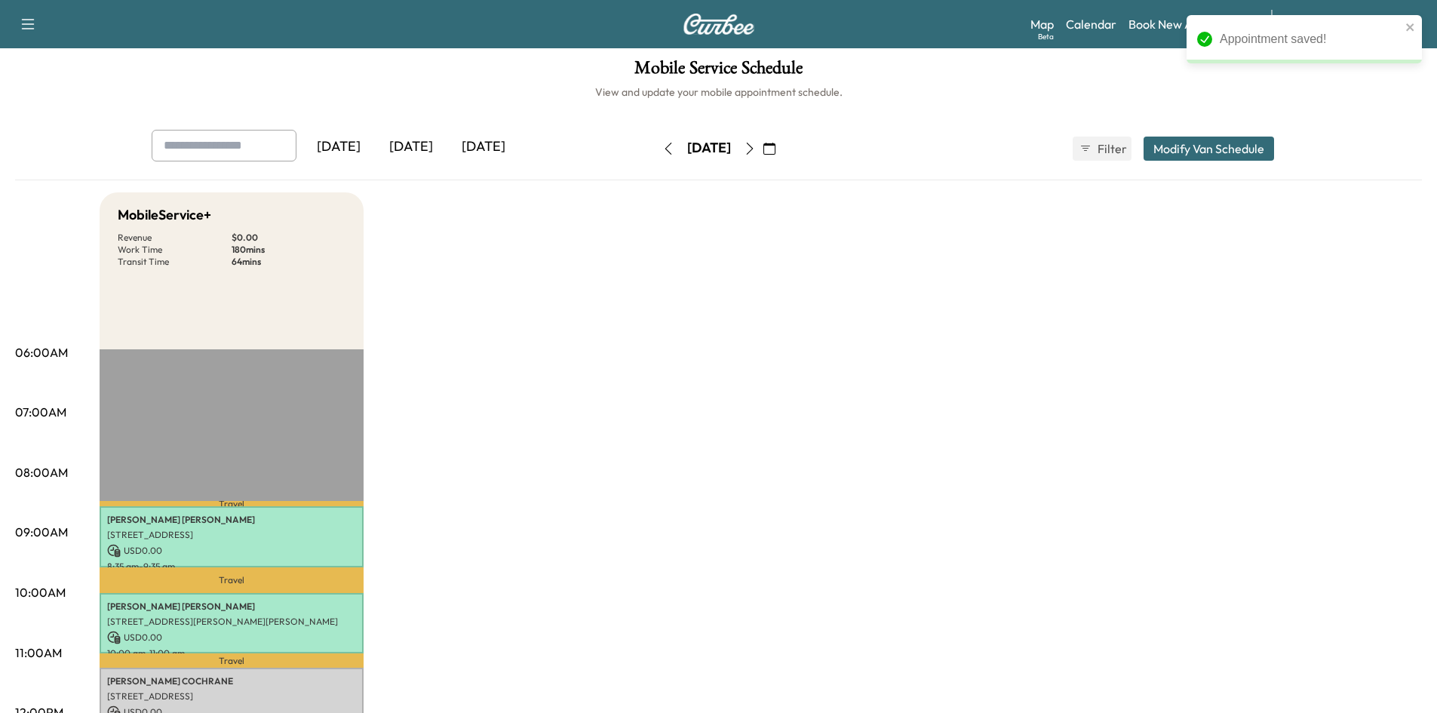
scroll to position [226, 0]
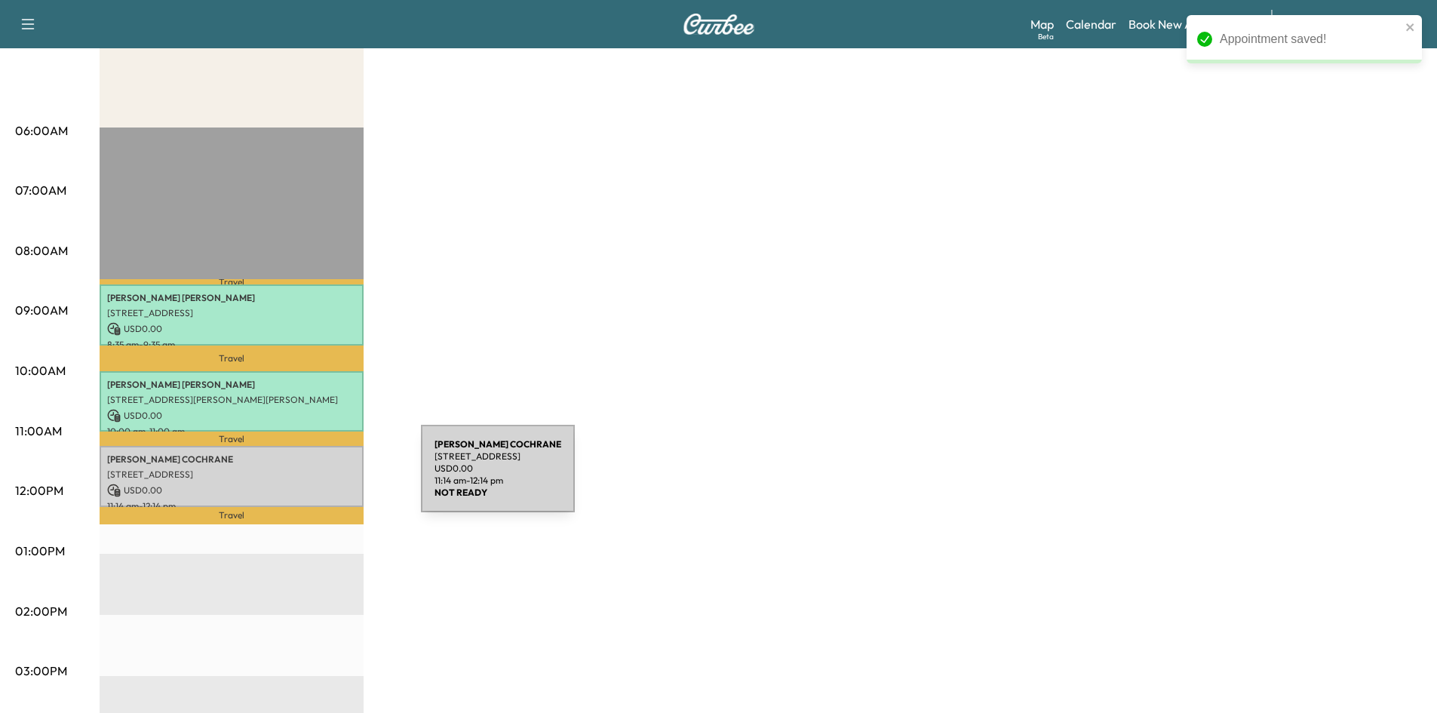
click at [308, 478] on div "[PERSON_NAME] [STREET_ADDRESS][PERSON_NAME] USD 0.00 11:14 am - 12:14 pm" at bounding box center [232, 476] width 264 height 61
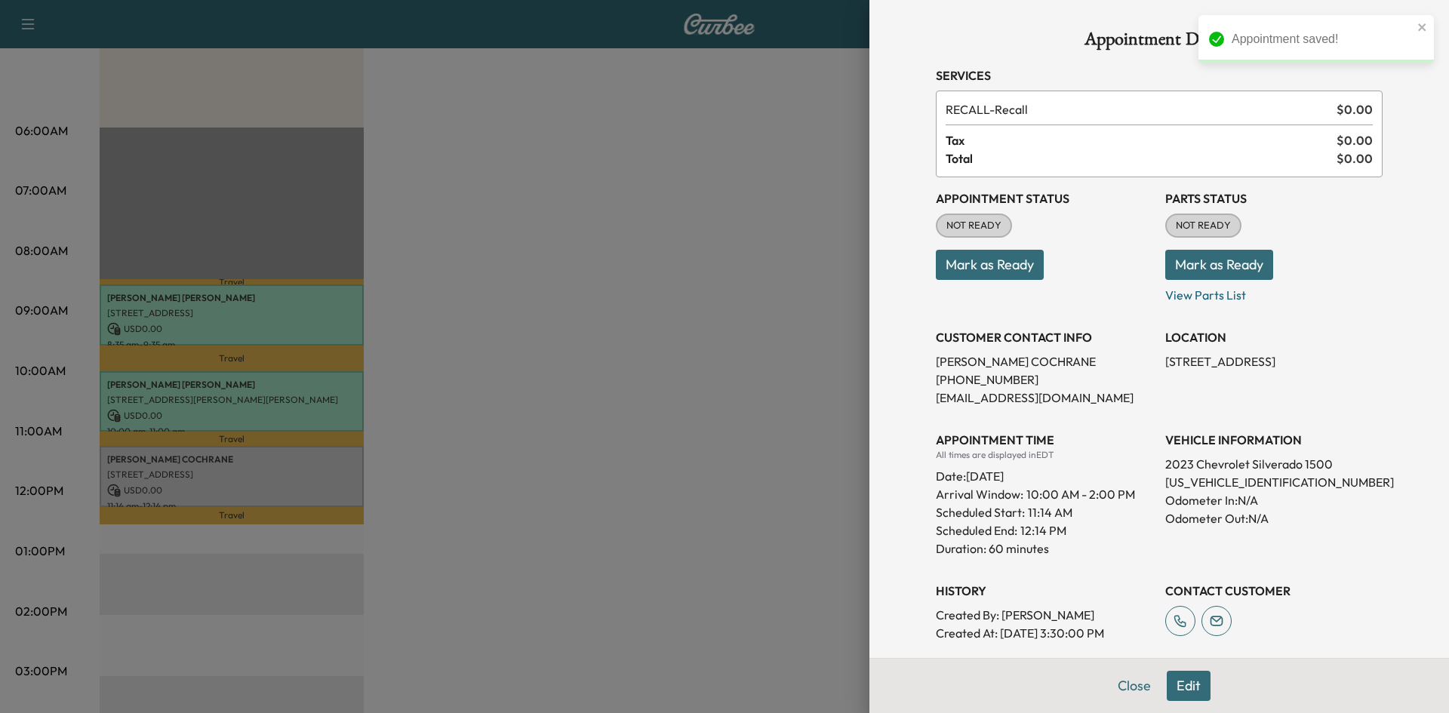
click at [997, 264] on button "Mark as Ready" at bounding box center [990, 265] width 108 height 30
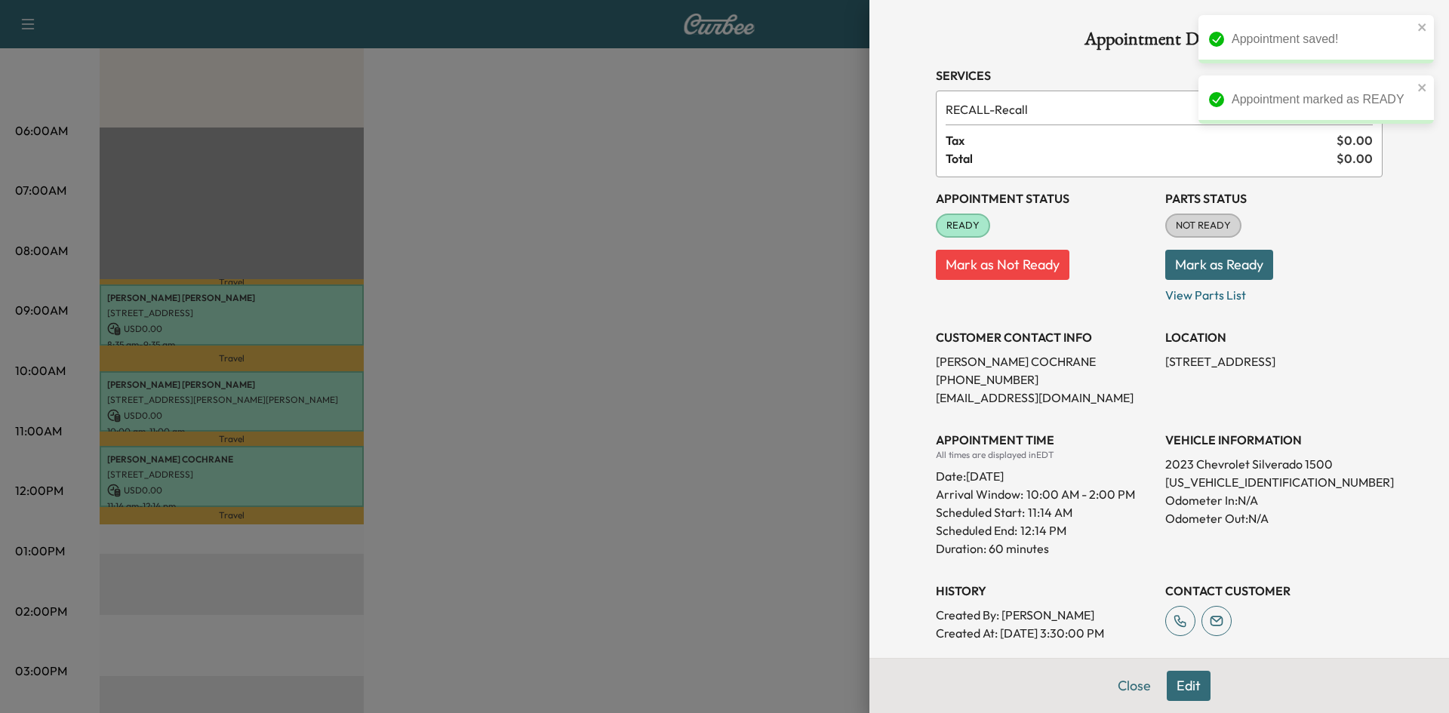
click at [1216, 270] on button "Mark as Ready" at bounding box center [1219, 265] width 108 height 30
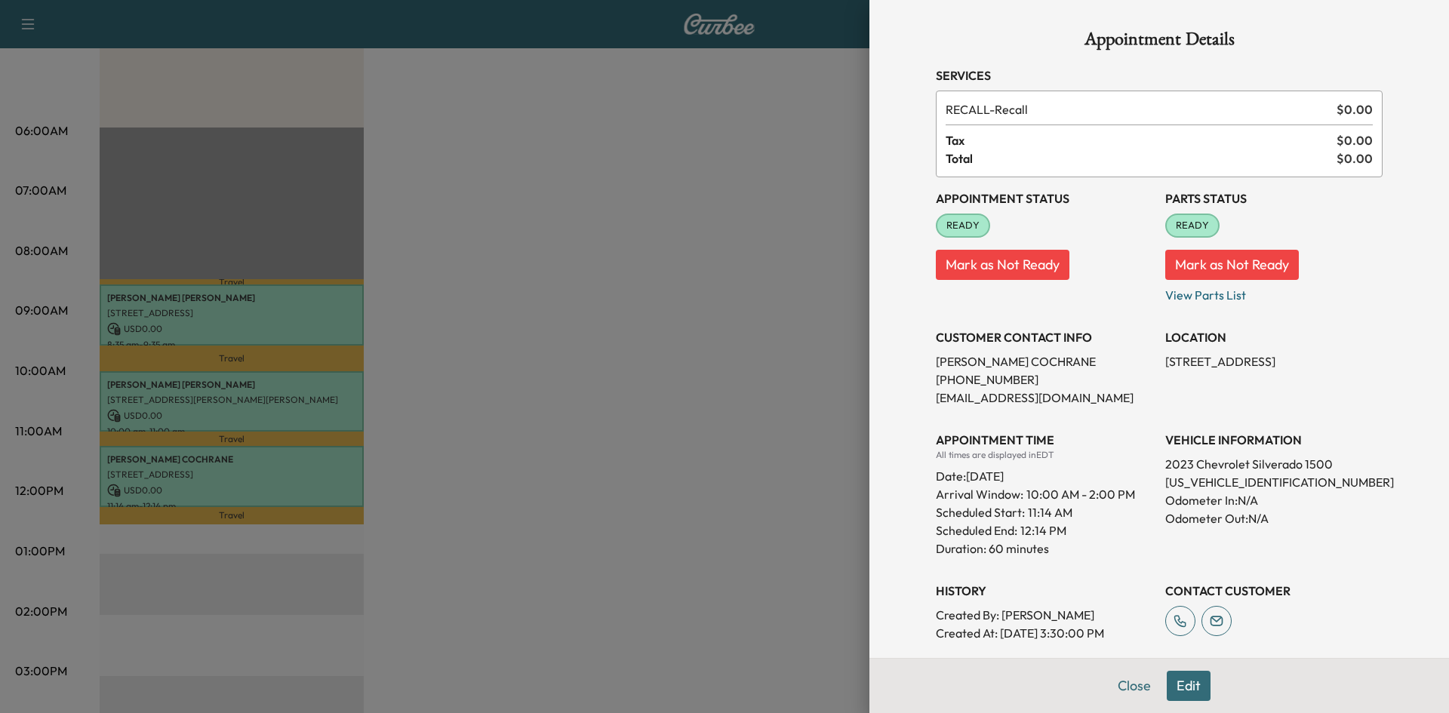
click at [734, 284] on div at bounding box center [724, 356] width 1449 height 713
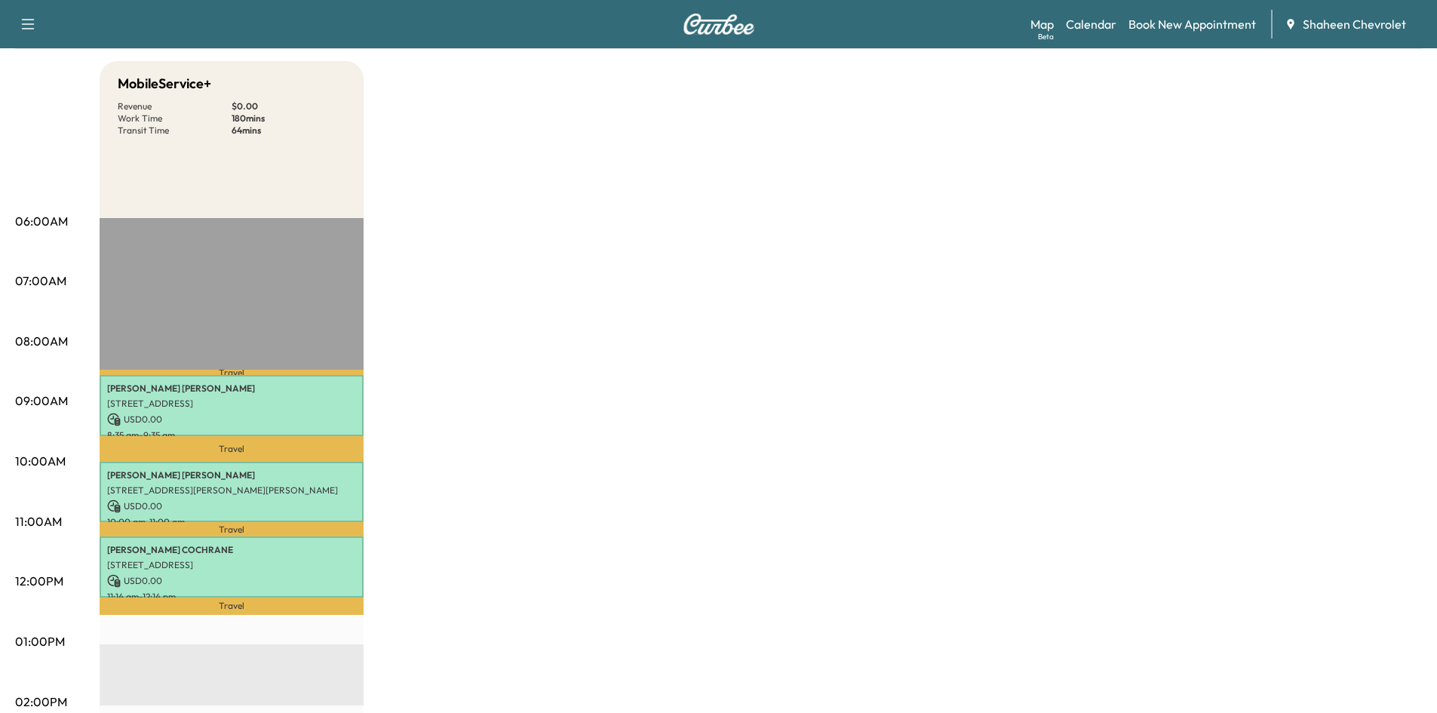
scroll to position [0, 0]
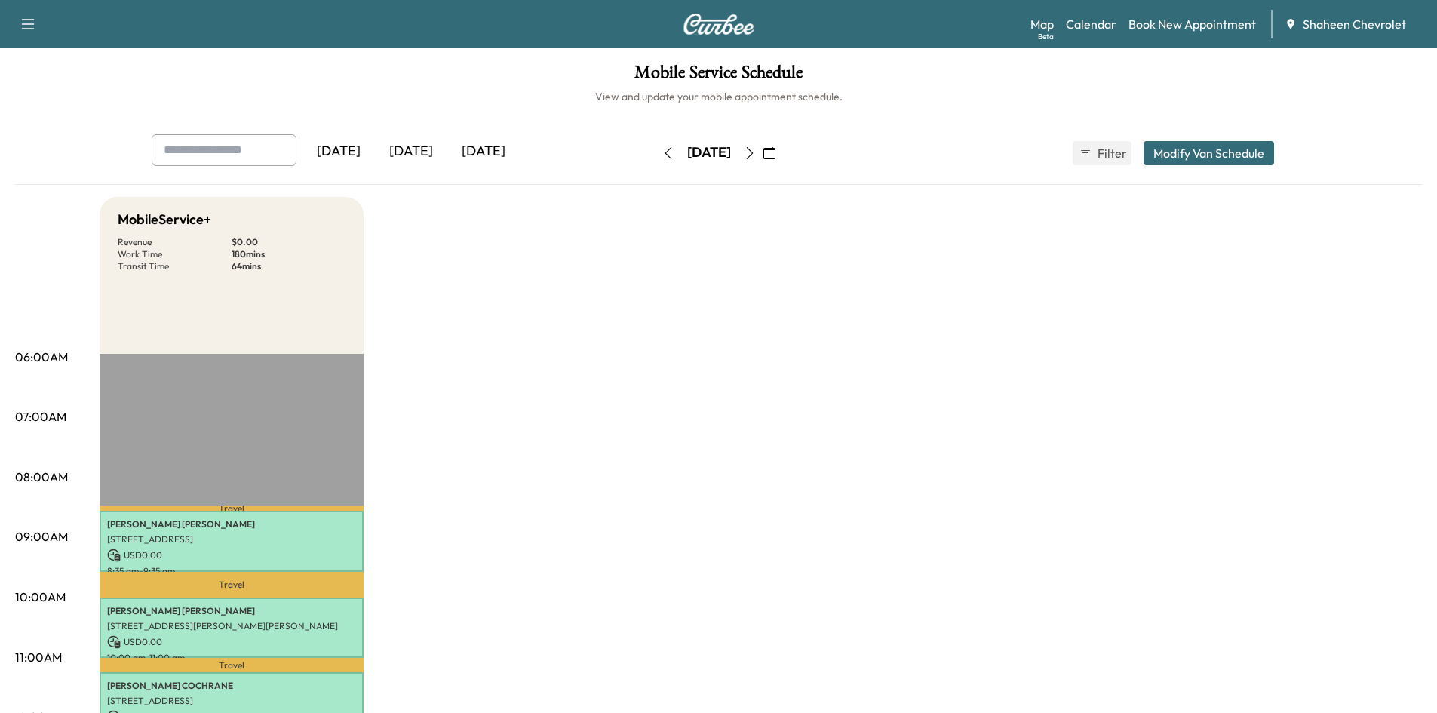
click at [756, 152] on icon "button" at bounding box center [750, 153] width 12 height 12
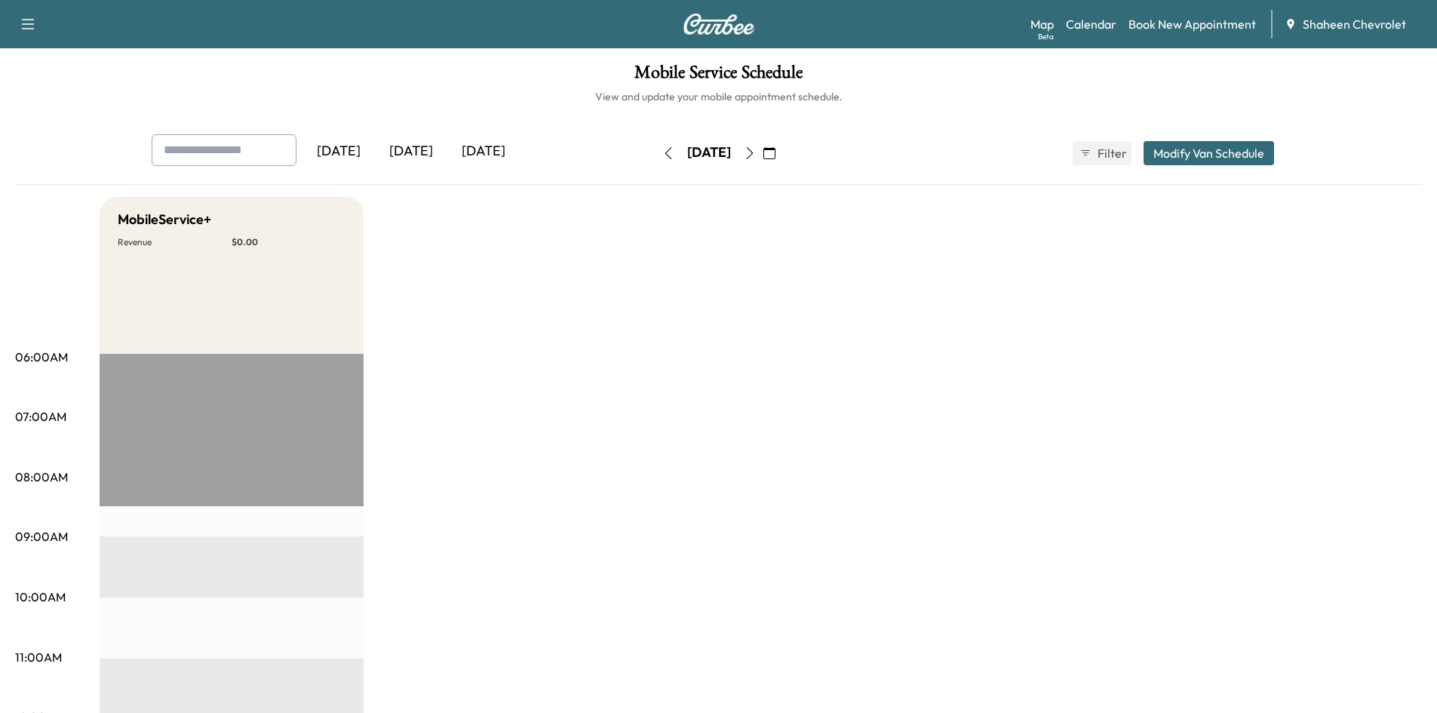
click at [756, 155] on icon "button" at bounding box center [750, 153] width 12 height 12
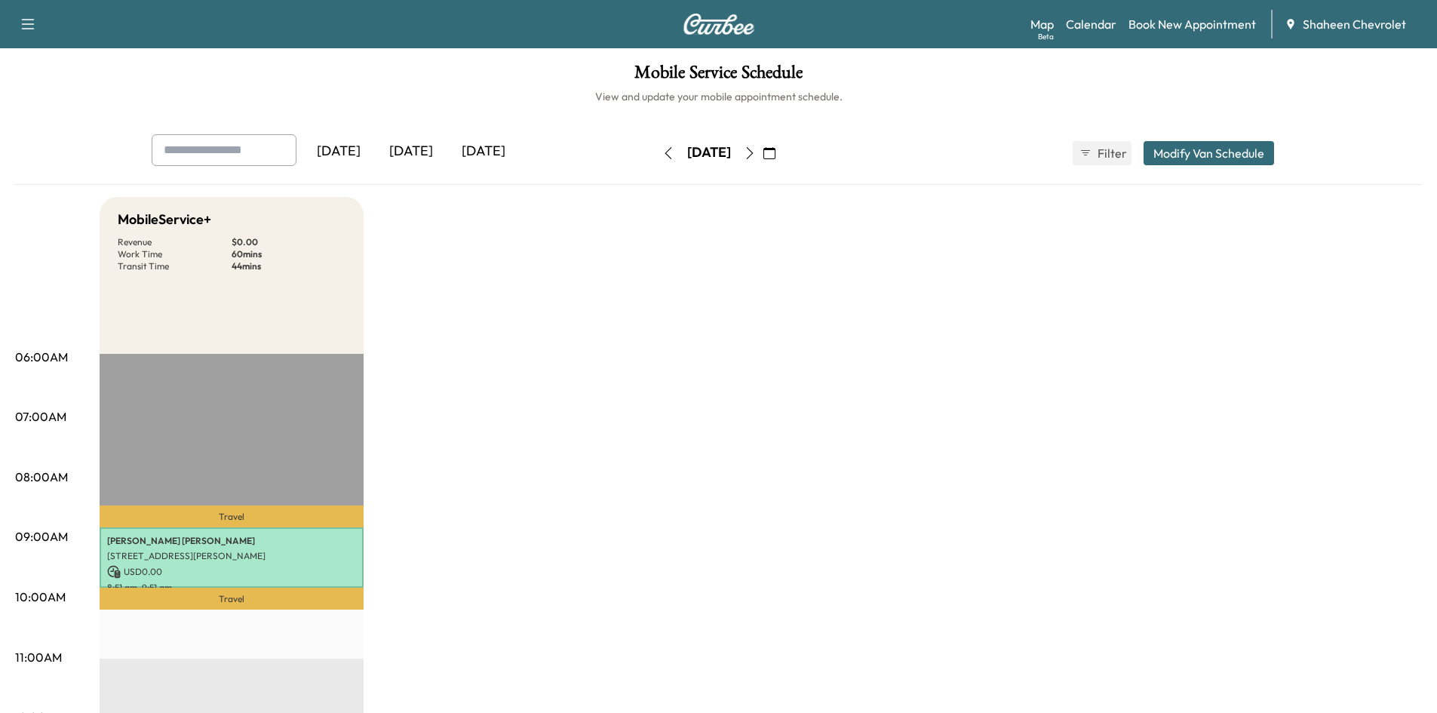
click at [756, 155] on icon "button" at bounding box center [750, 153] width 12 height 12
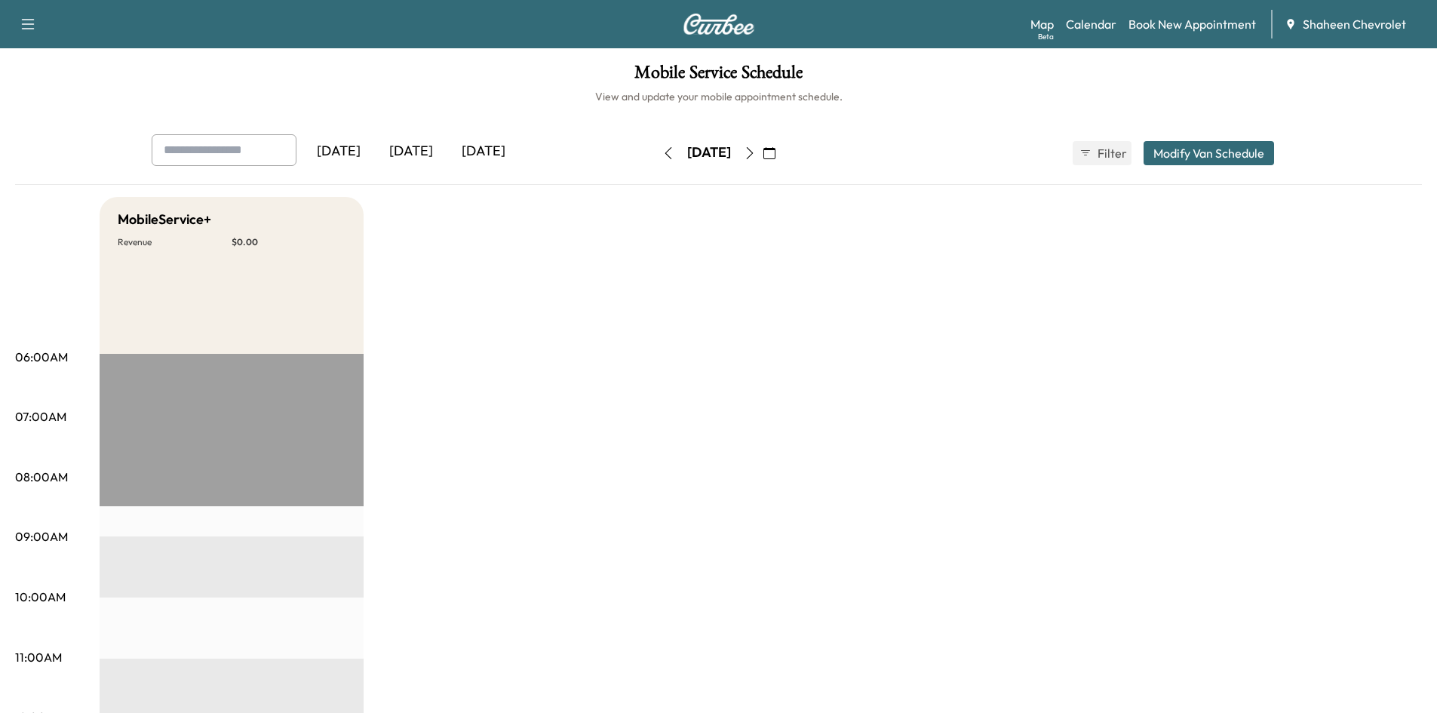
click at [782, 154] on button "button" at bounding box center [770, 153] width 26 height 24
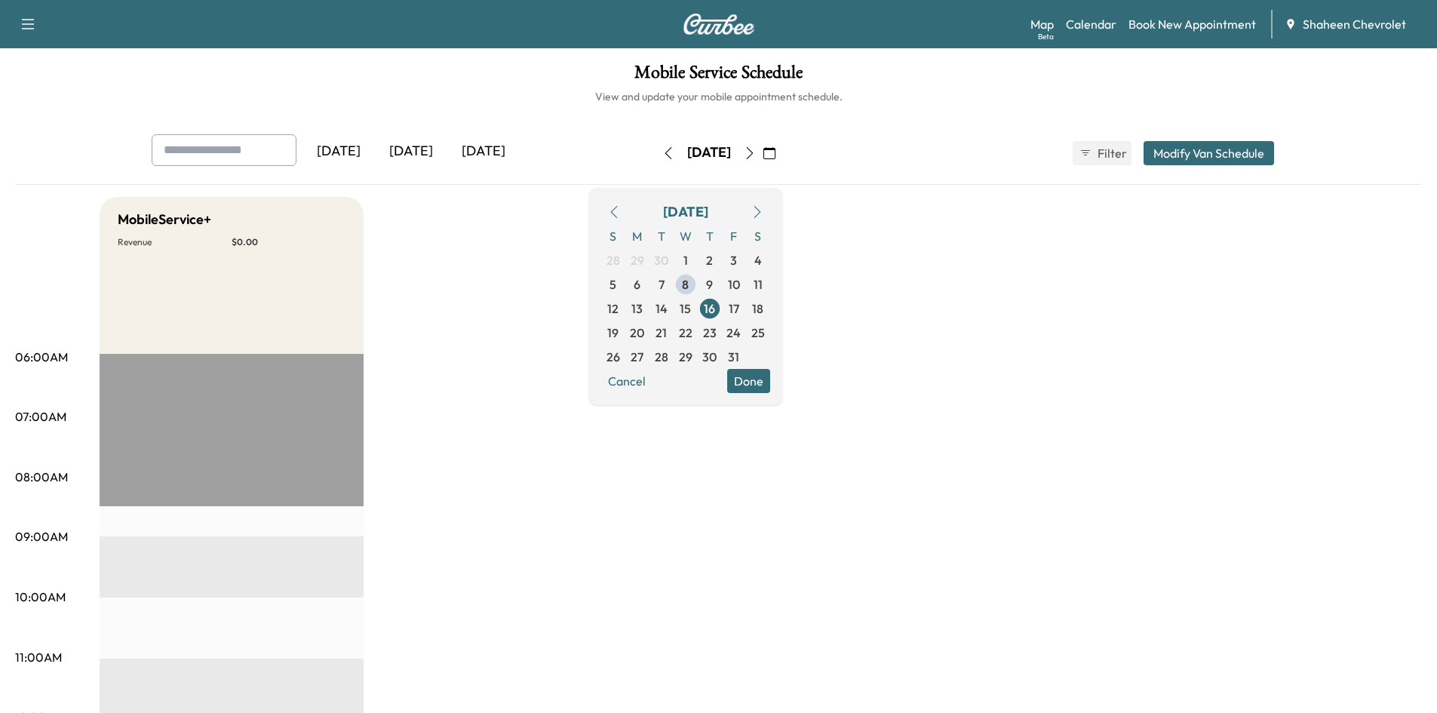
click at [756, 155] on icon "button" at bounding box center [750, 153] width 12 height 12
click at [656, 153] on button "button" at bounding box center [669, 153] width 26 height 24
click at [662, 154] on icon "button" at bounding box center [668, 153] width 12 height 12
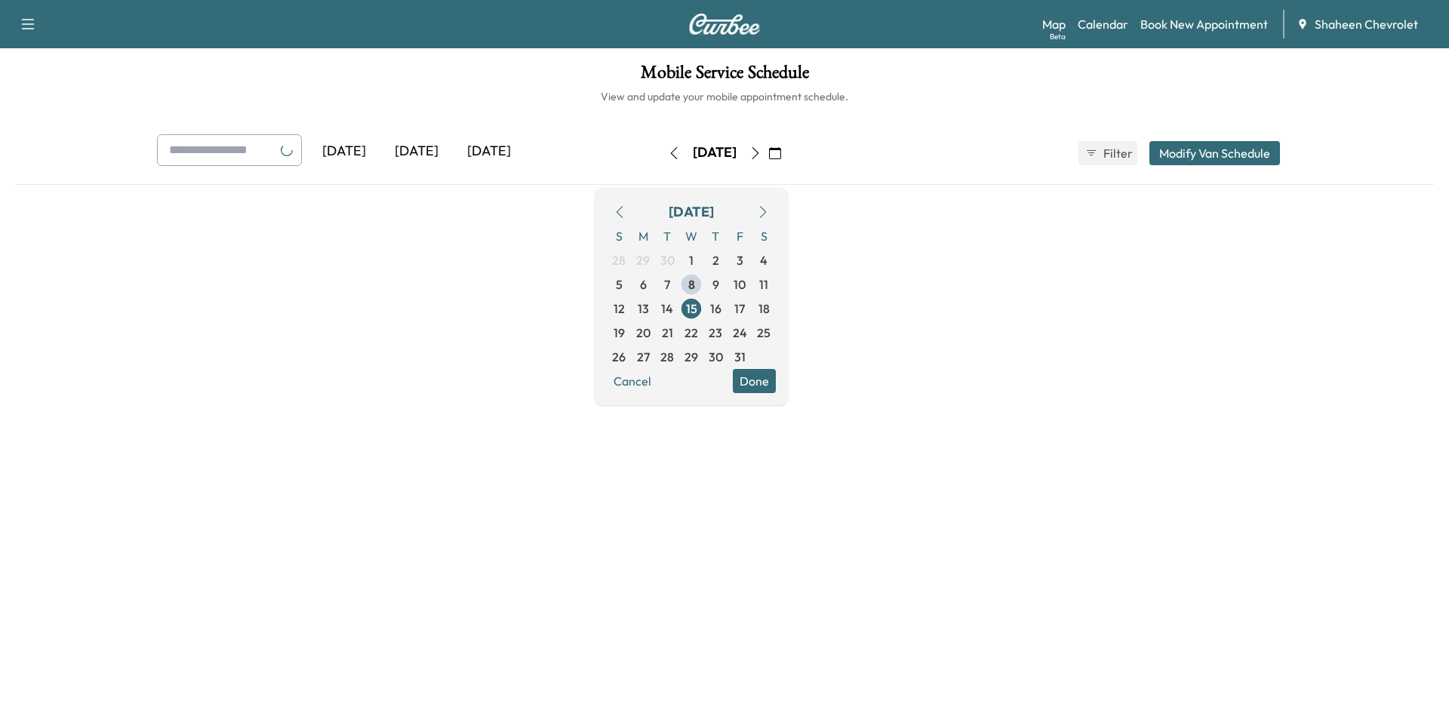
click at [668, 154] on icon "button" at bounding box center [674, 153] width 12 height 12
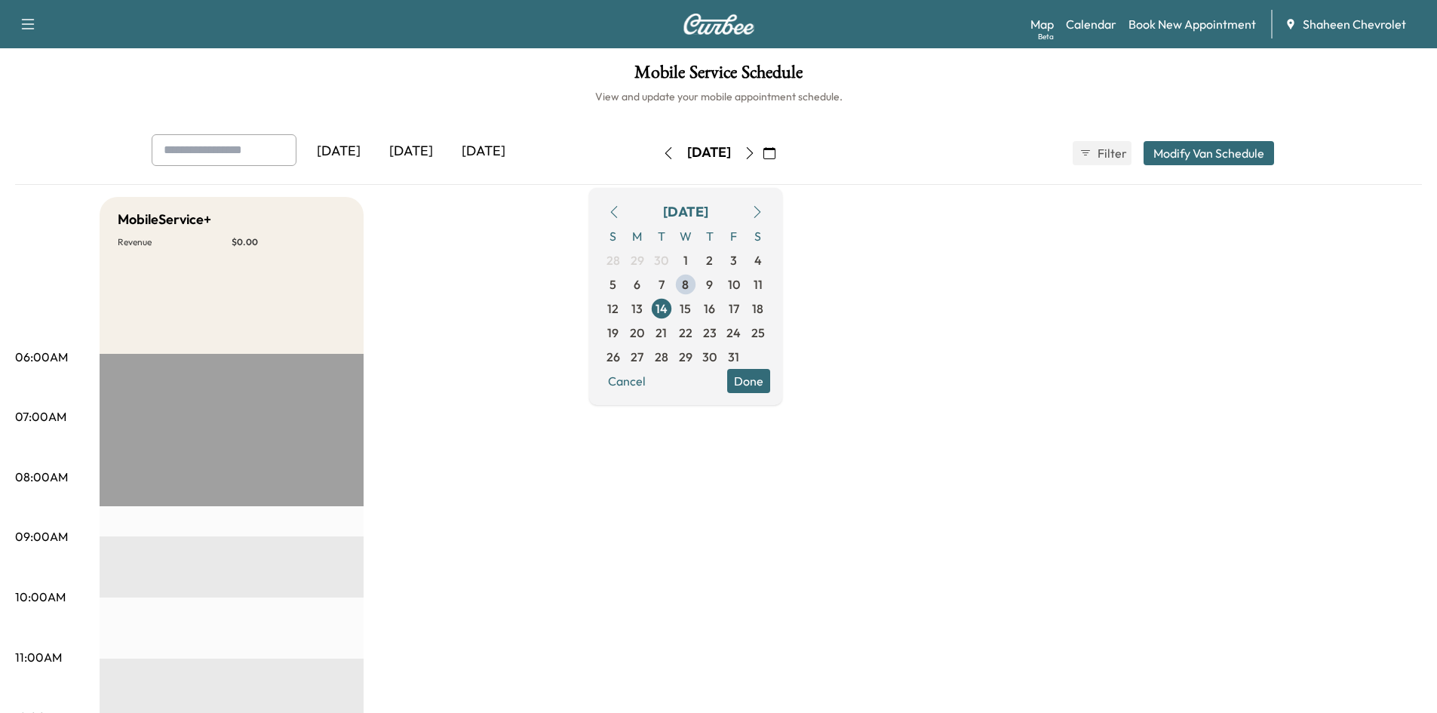
click at [662, 154] on icon "button" at bounding box center [668, 153] width 12 height 12
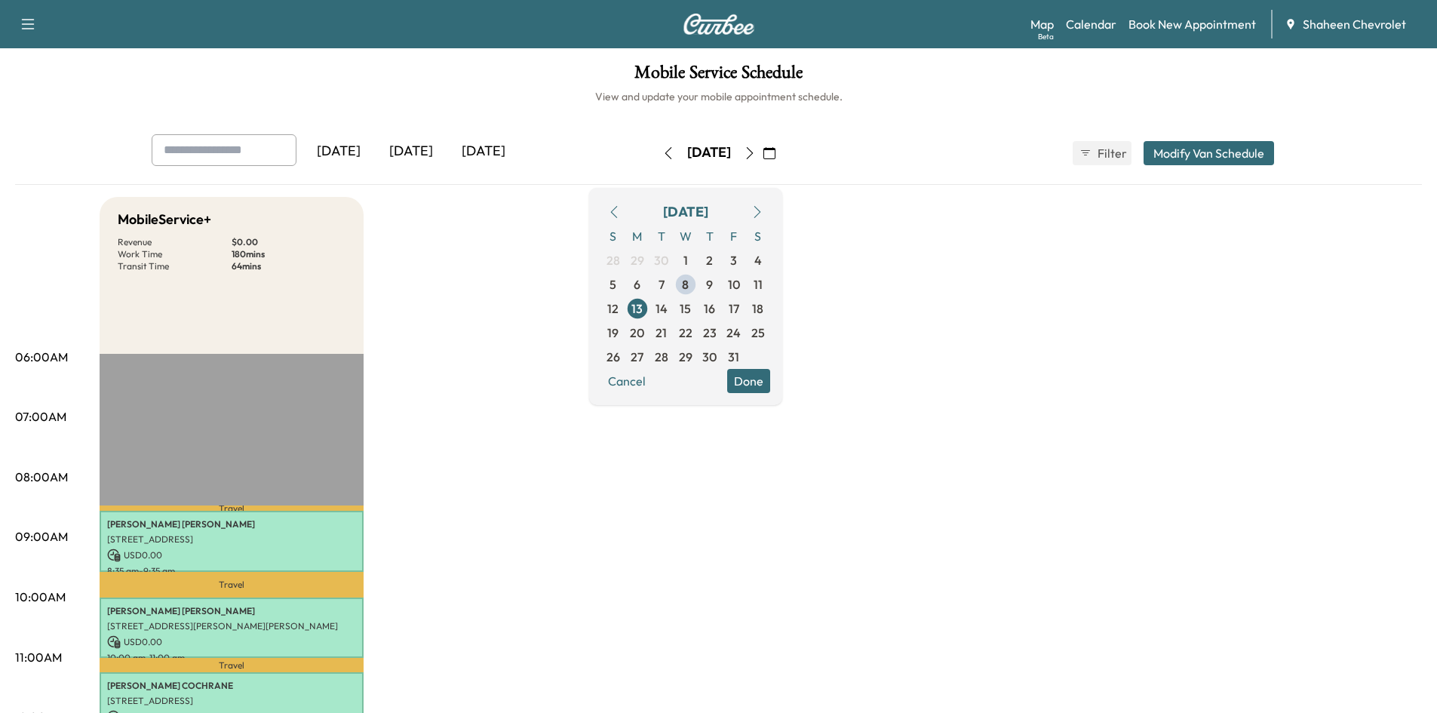
click at [665, 154] on icon "button" at bounding box center [668, 153] width 7 height 12
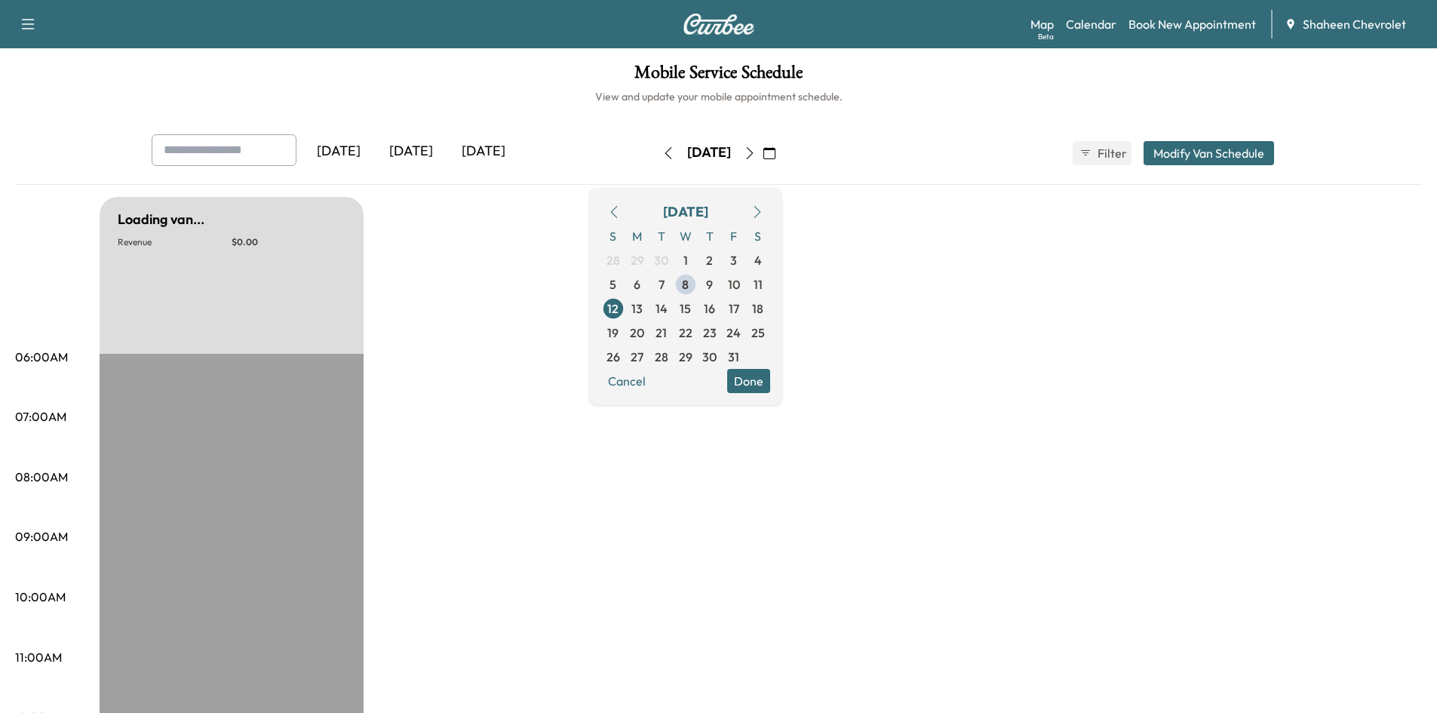
click at [662, 154] on icon "button" at bounding box center [668, 153] width 12 height 12
click at [656, 153] on button "button" at bounding box center [669, 153] width 26 height 24
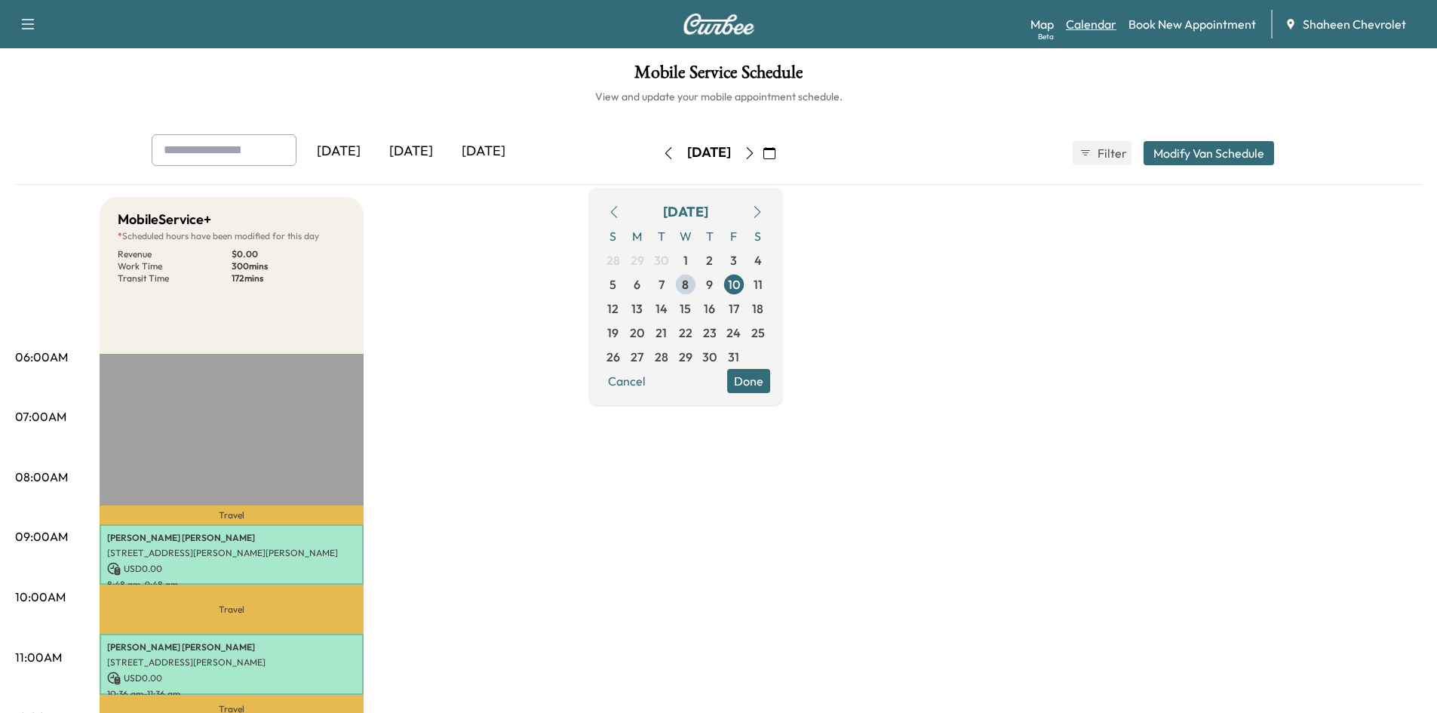
click at [1081, 27] on link "Calendar" at bounding box center [1091, 24] width 51 height 18
